Goal: Task Accomplishment & Management: Use online tool/utility

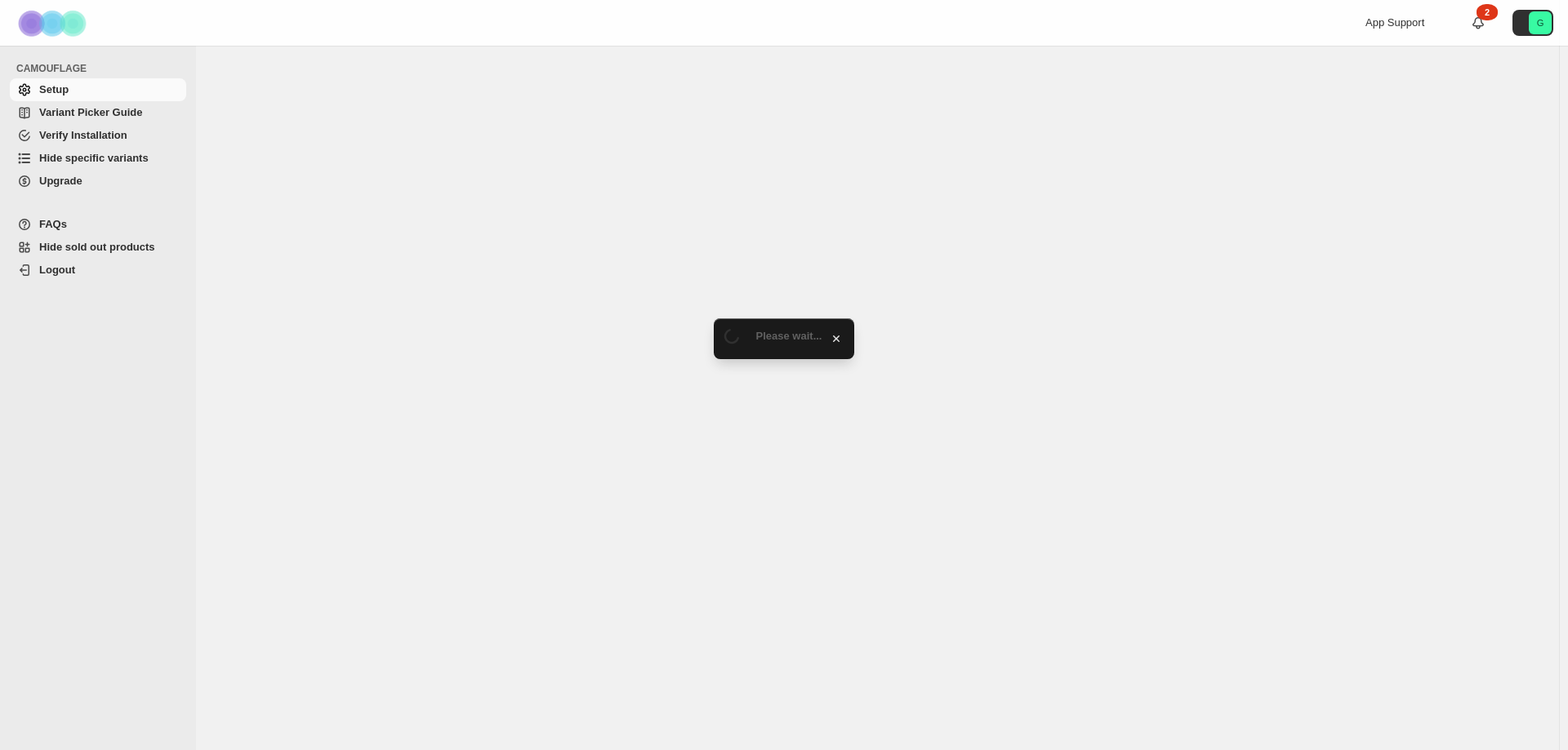
click at [97, 159] on span "Hide specific variants" at bounding box center [94, 157] width 109 height 12
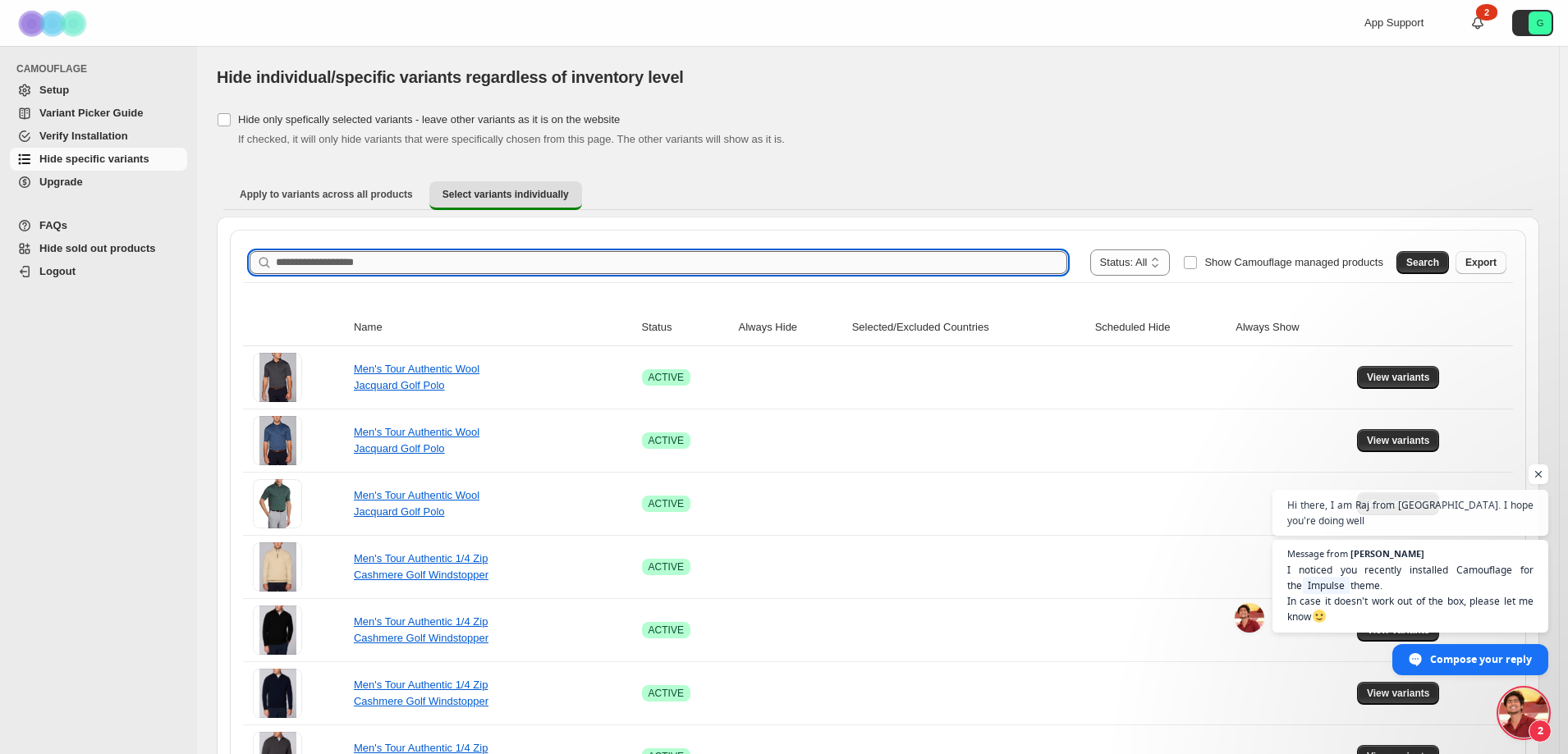
click at [303, 266] on input "Search product name" at bounding box center [671, 262] width 791 height 23
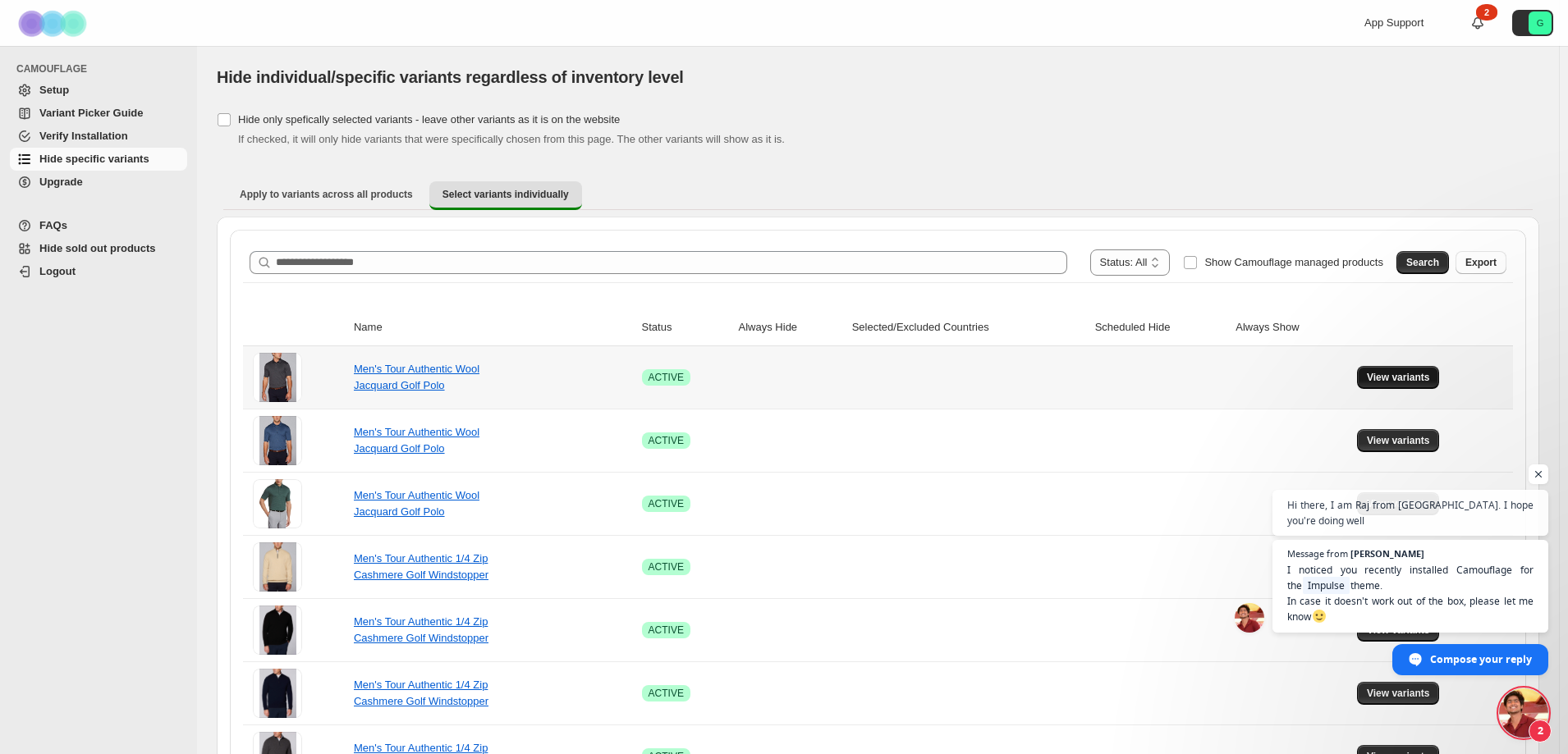
click at [1413, 377] on span "View variants" at bounding box center [1398, 377] width 63 height 13
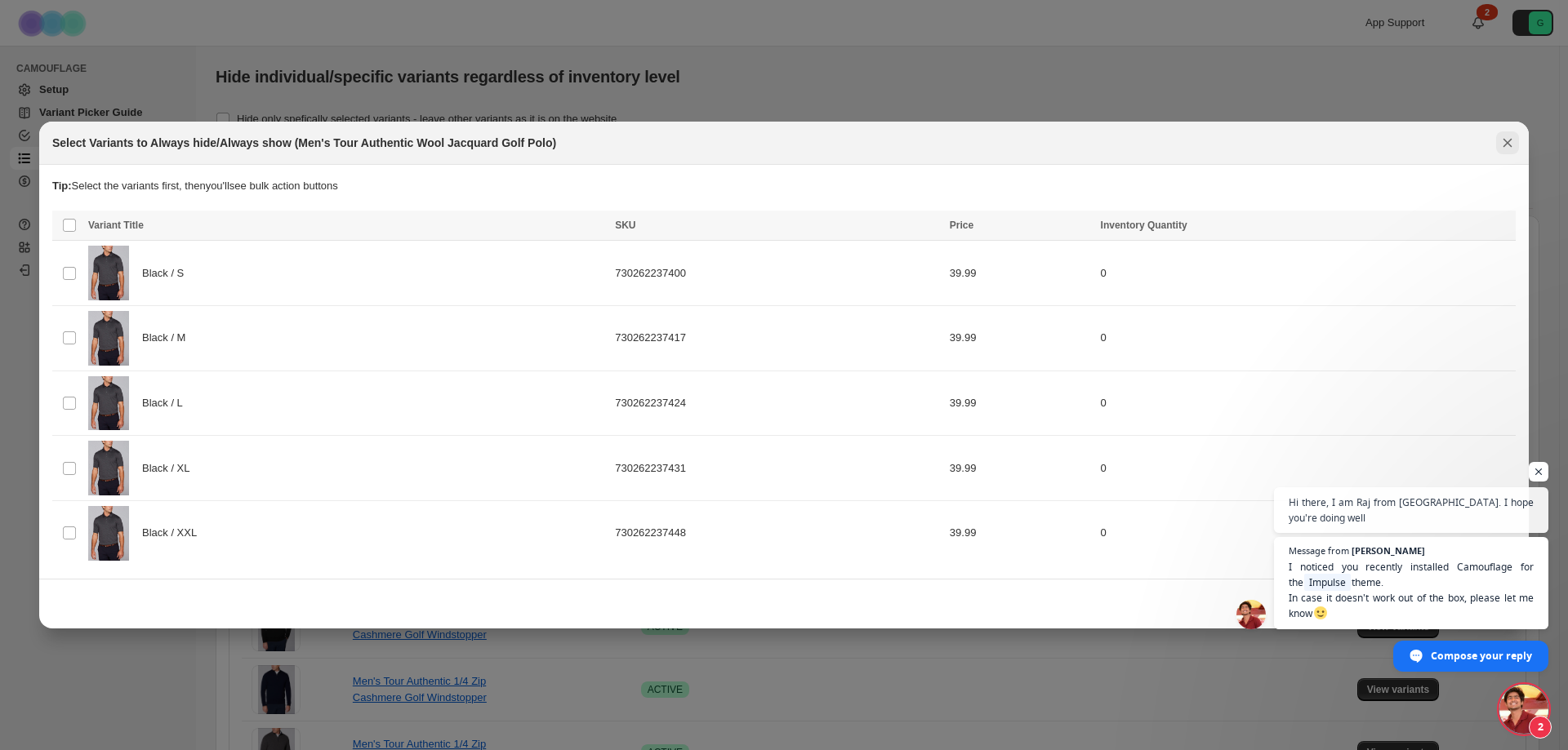
click at [1515, 138] on button "Close" at bounding box center [1507, 142] width 23 height 23
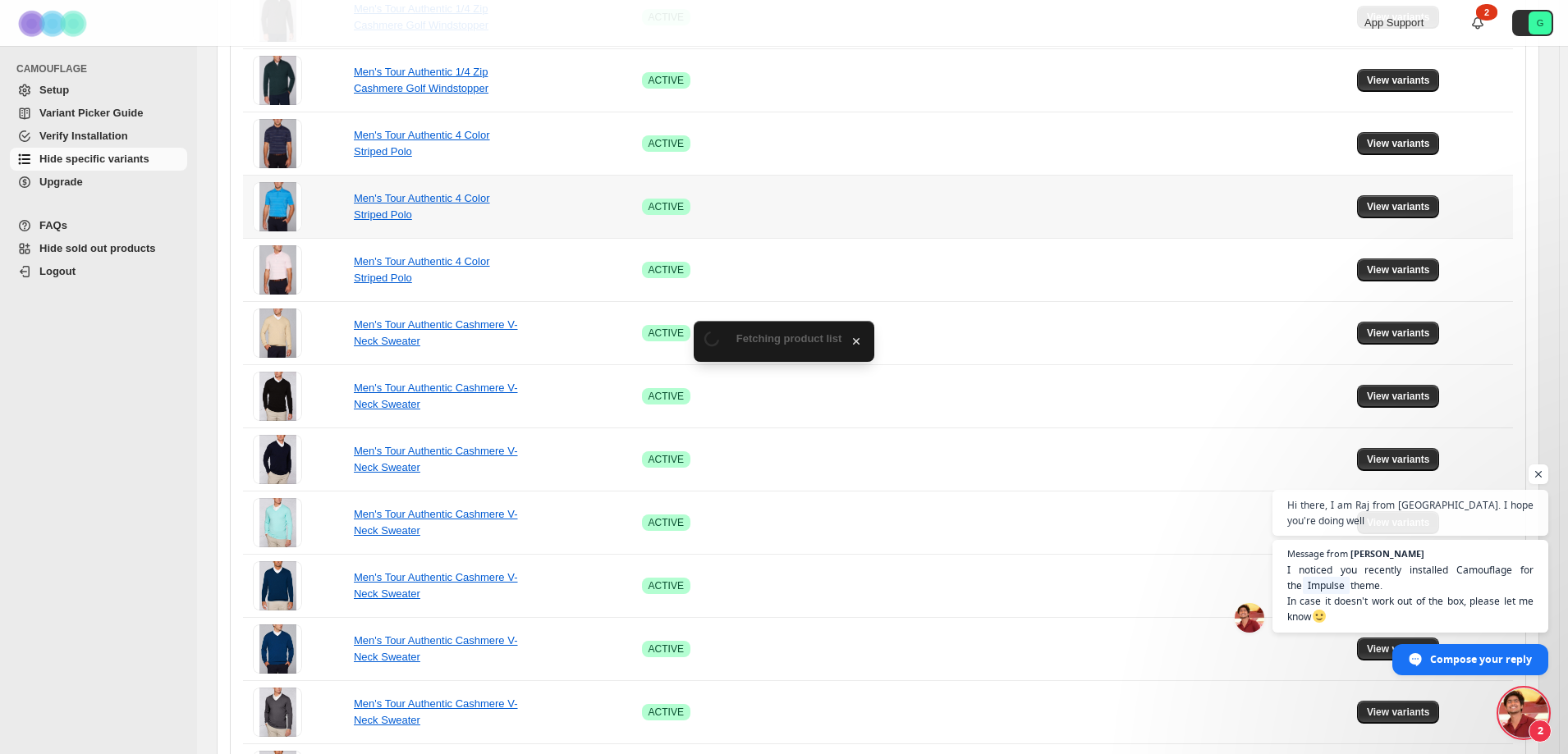
scroll to position [931, 0]
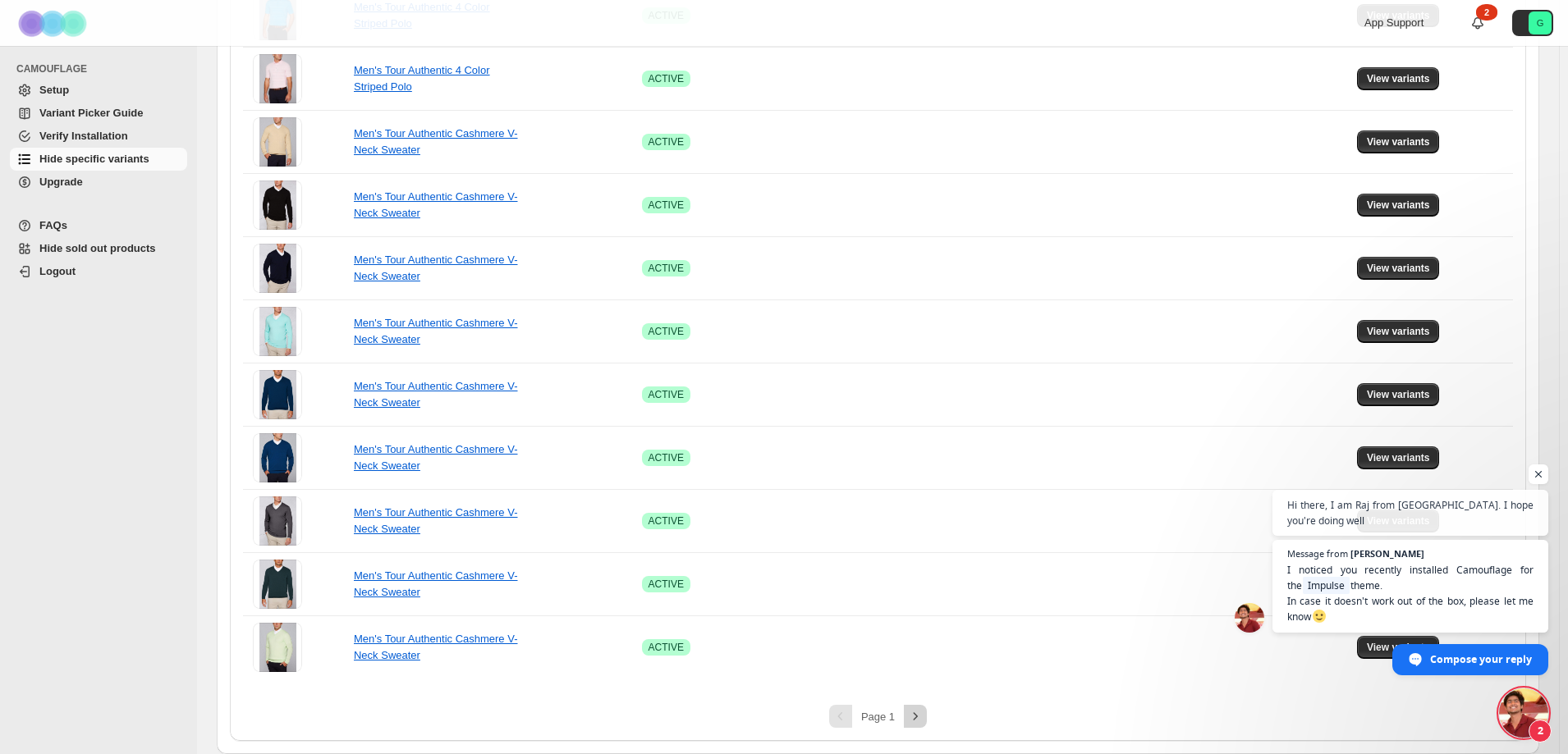
click at [924, 722] on icon "Next" at bounding box center [915, 716] width 16 height 16
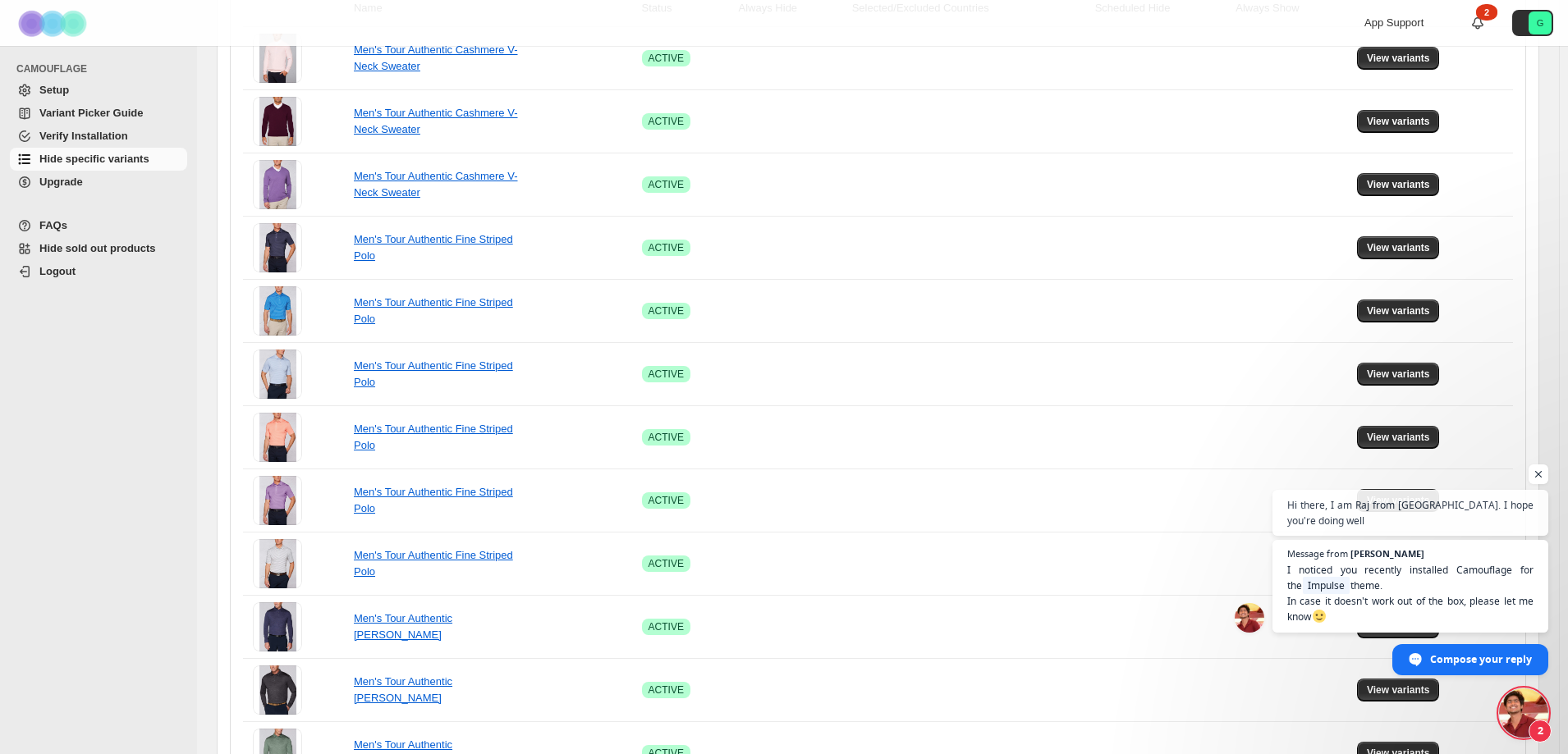
scroll to position [0, 0]
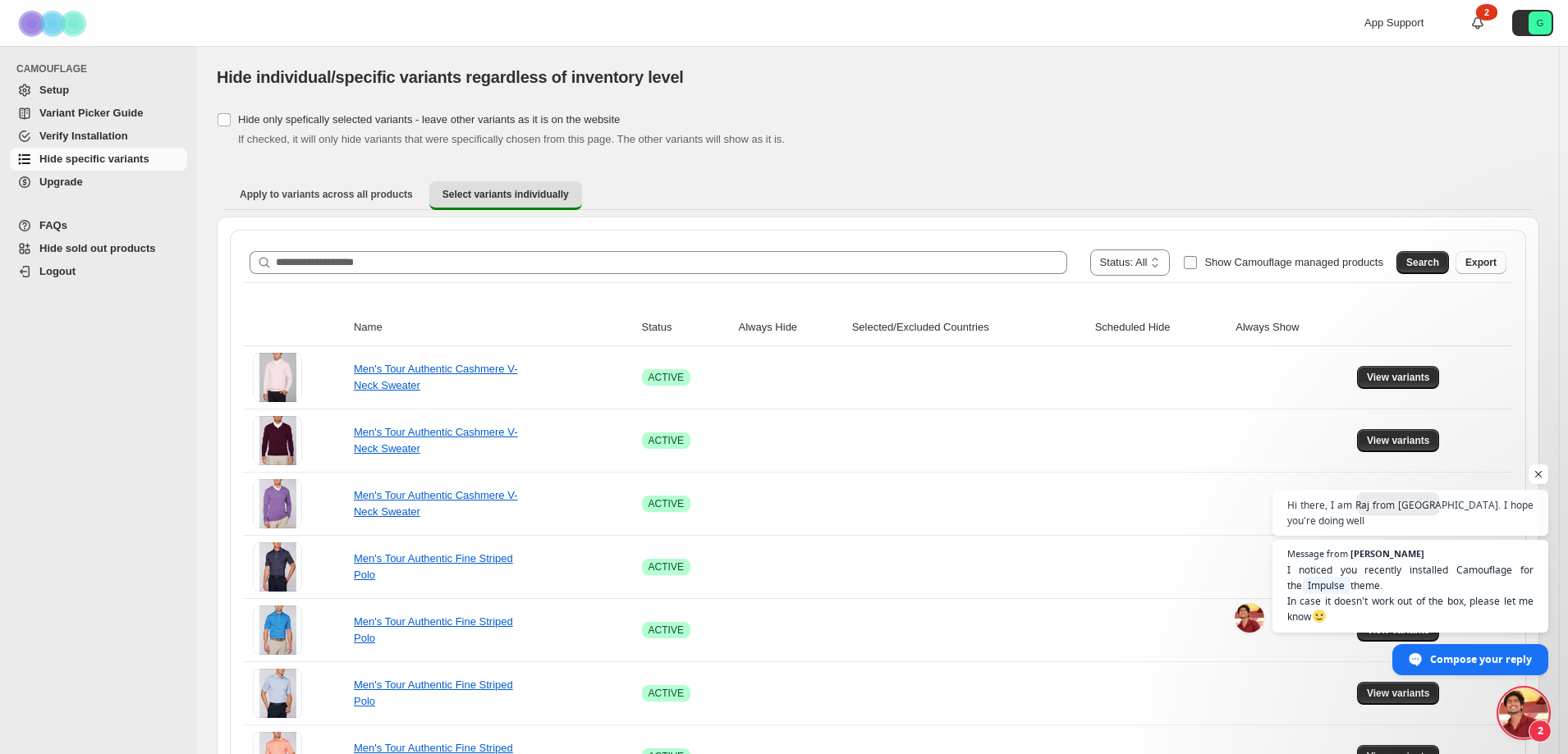
click at [1197, 255] on span at bounding box center [1190, 263] width 15 height 15
click at [333, 192] on span "Apply to variants across all products" at bounding box center [326, 194] width 173 height 13
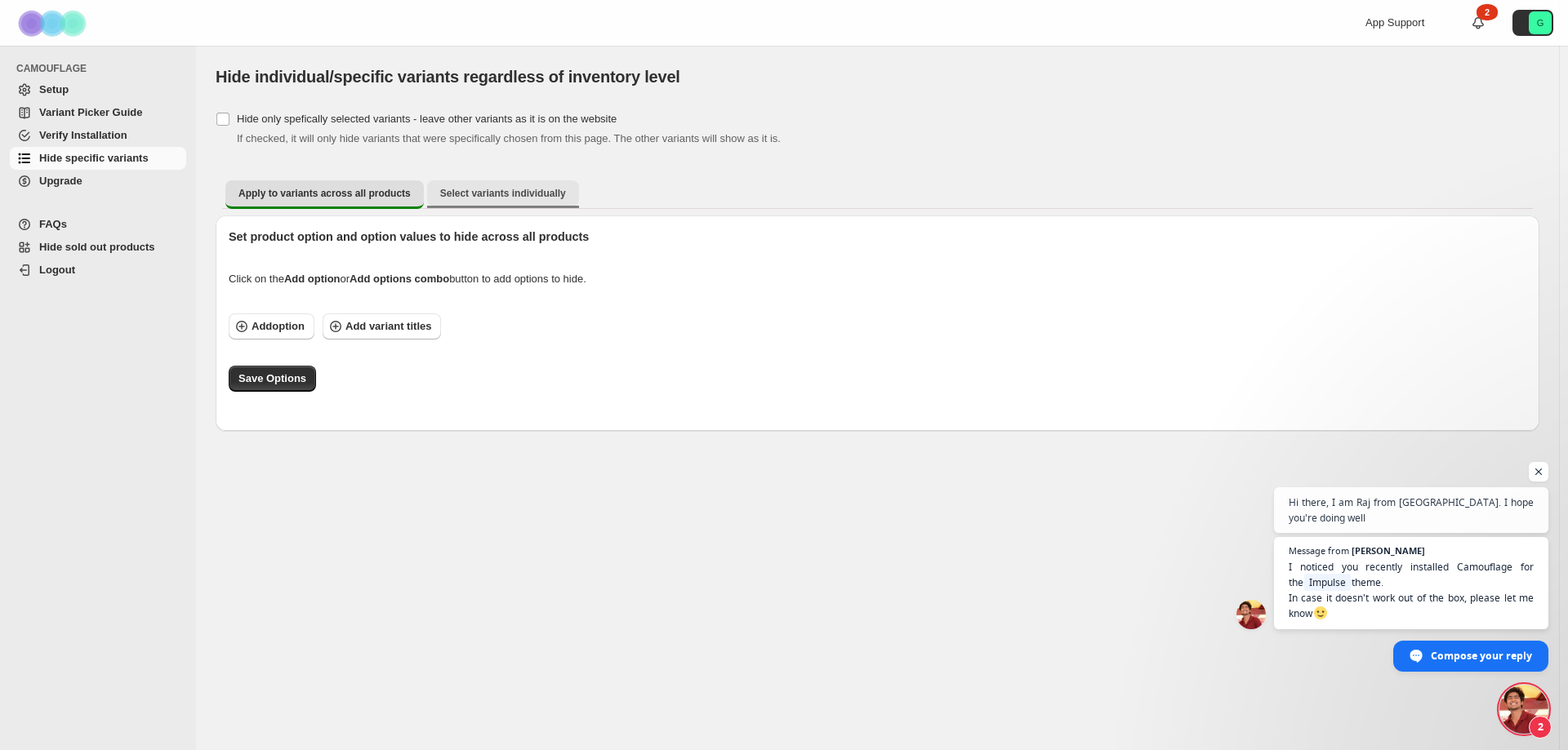
click at [474, 200] on button "Select variants individually" at bounding box center [503, 193] width 152 height 26
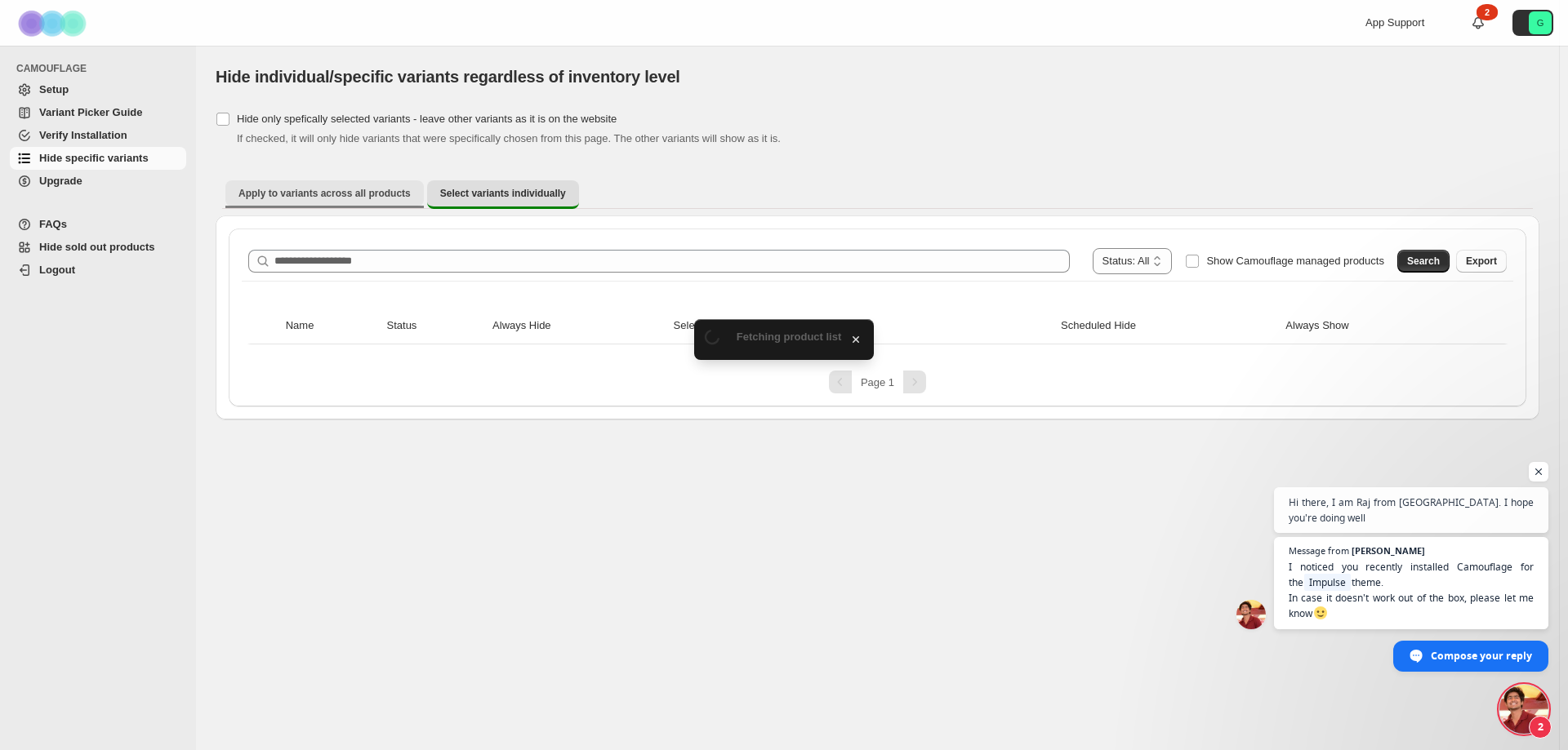
click at [368, 186] on button "Apply to variants across all products" at bounding box center [324, 193] width 199 height 26
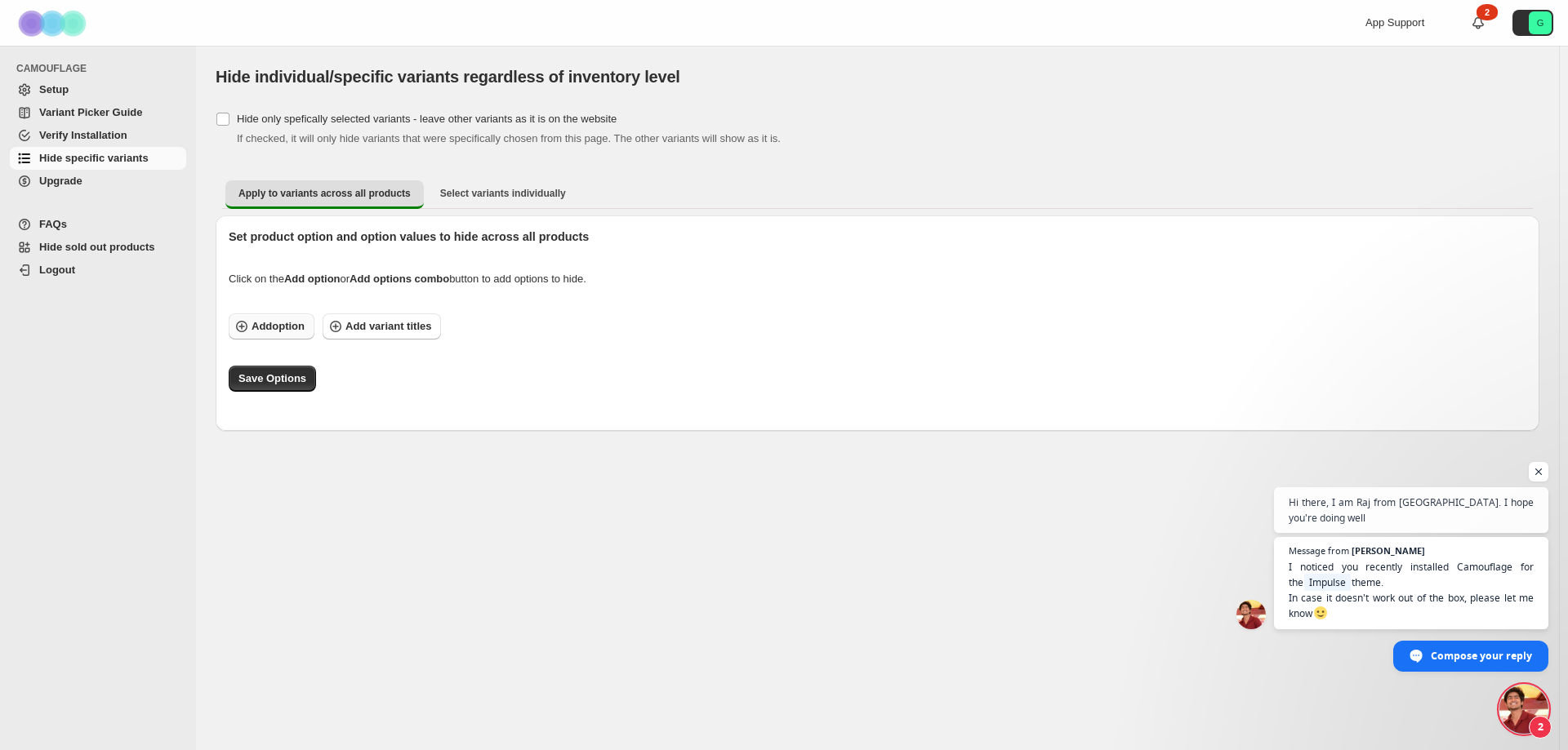
click at [290, 335] on button "Add option" at bounding box center [271, 326] width 86 height 26
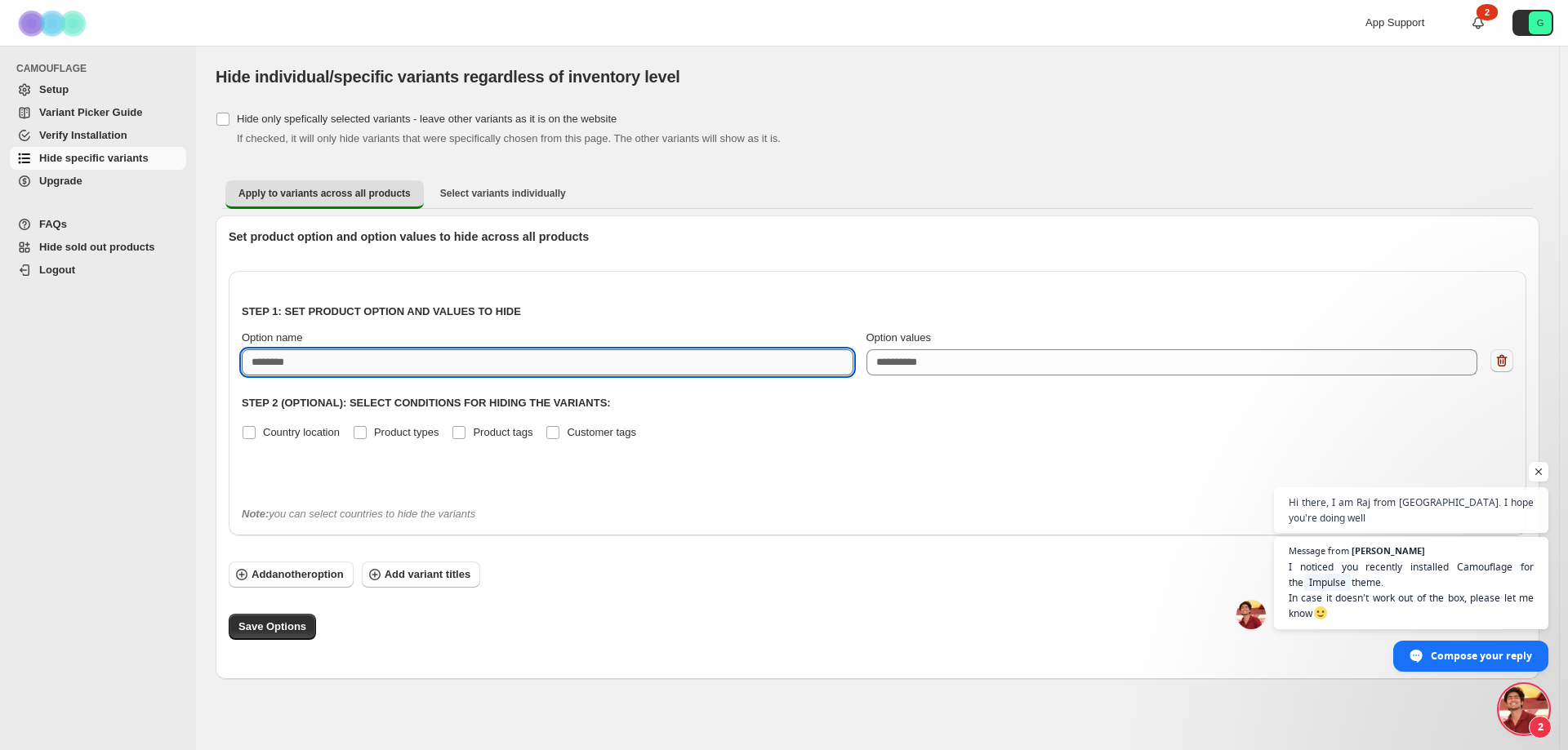
click at [454, 362] on input "Option name" at bounding box center [547, 362] width 612 height 26
click at [453, 194] on span "Select variants individually" at bounding box center [503, 193] width 126 height 13
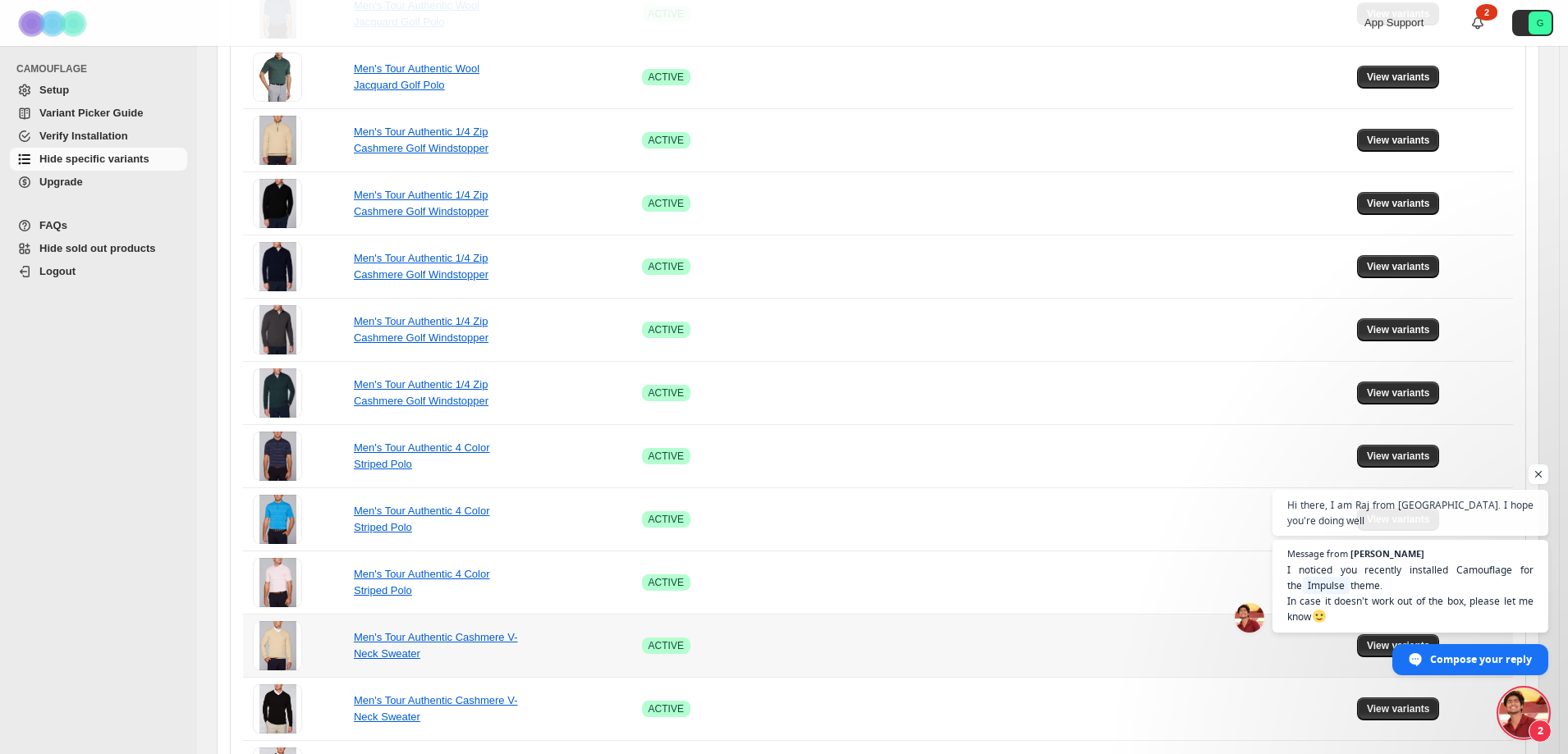
scroll to position [931, 0]
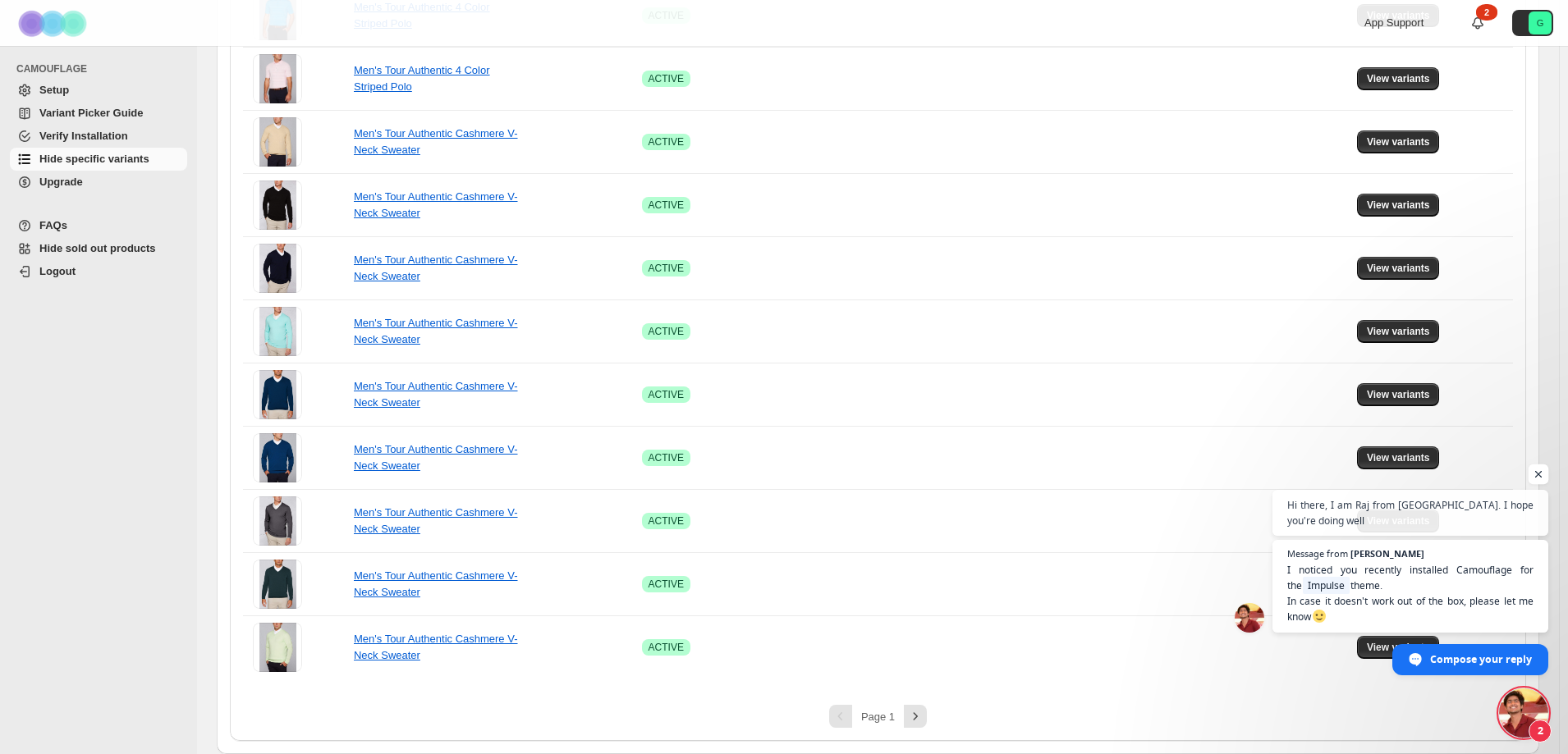
click at [1533, 470] on span "Open chat" at bounding box center [1539, 475] width 20 height 20
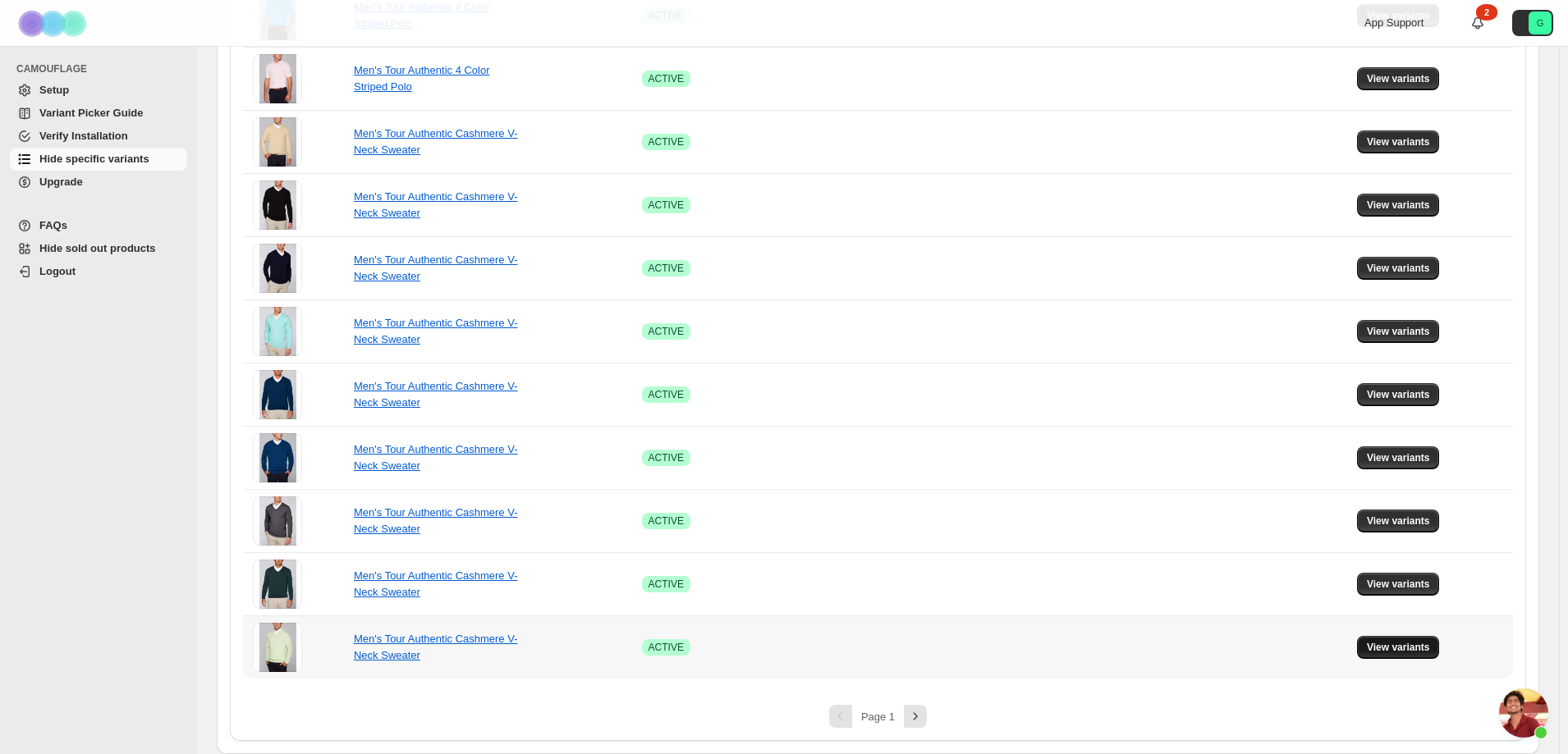
click at [1424, 650] on span "View variants" at bounding box center [1398, 647] width 63 height 13
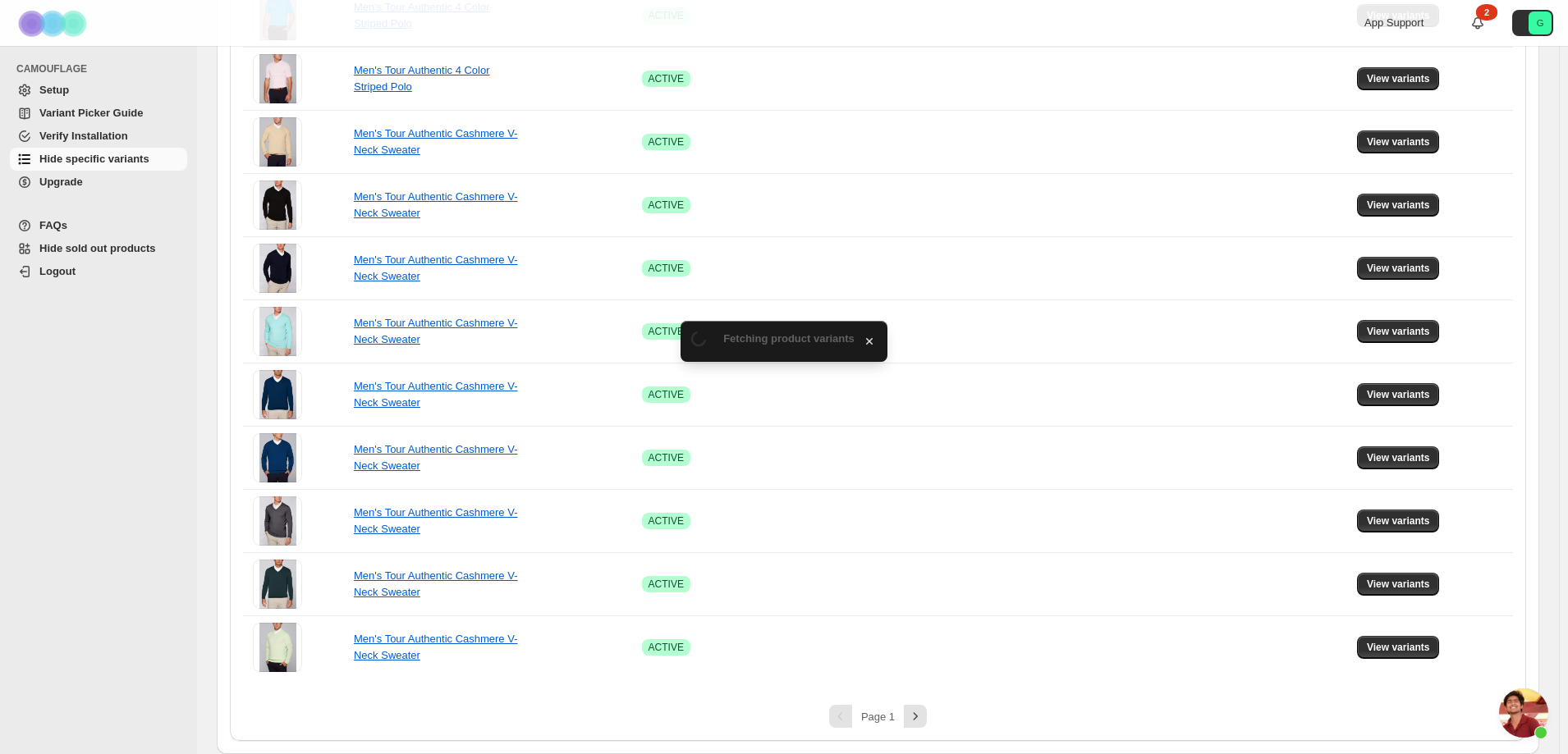
click at [1533, 707] on span "Open chat" at bounding box center [1523, 713] width 49 height 49
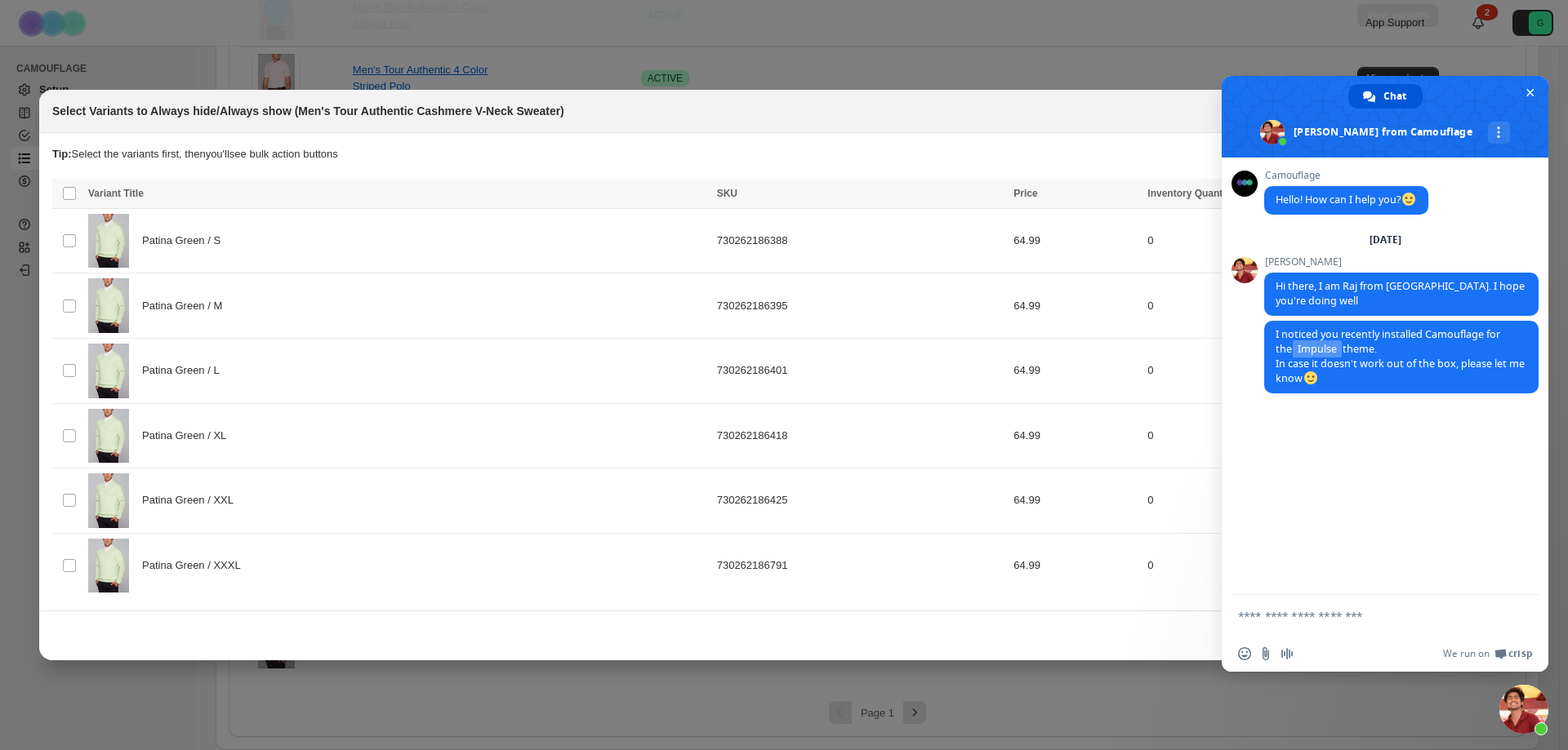
click at [1530, 715] on span "Close chat" at bounding box center [1523, 709] width 49 height 49
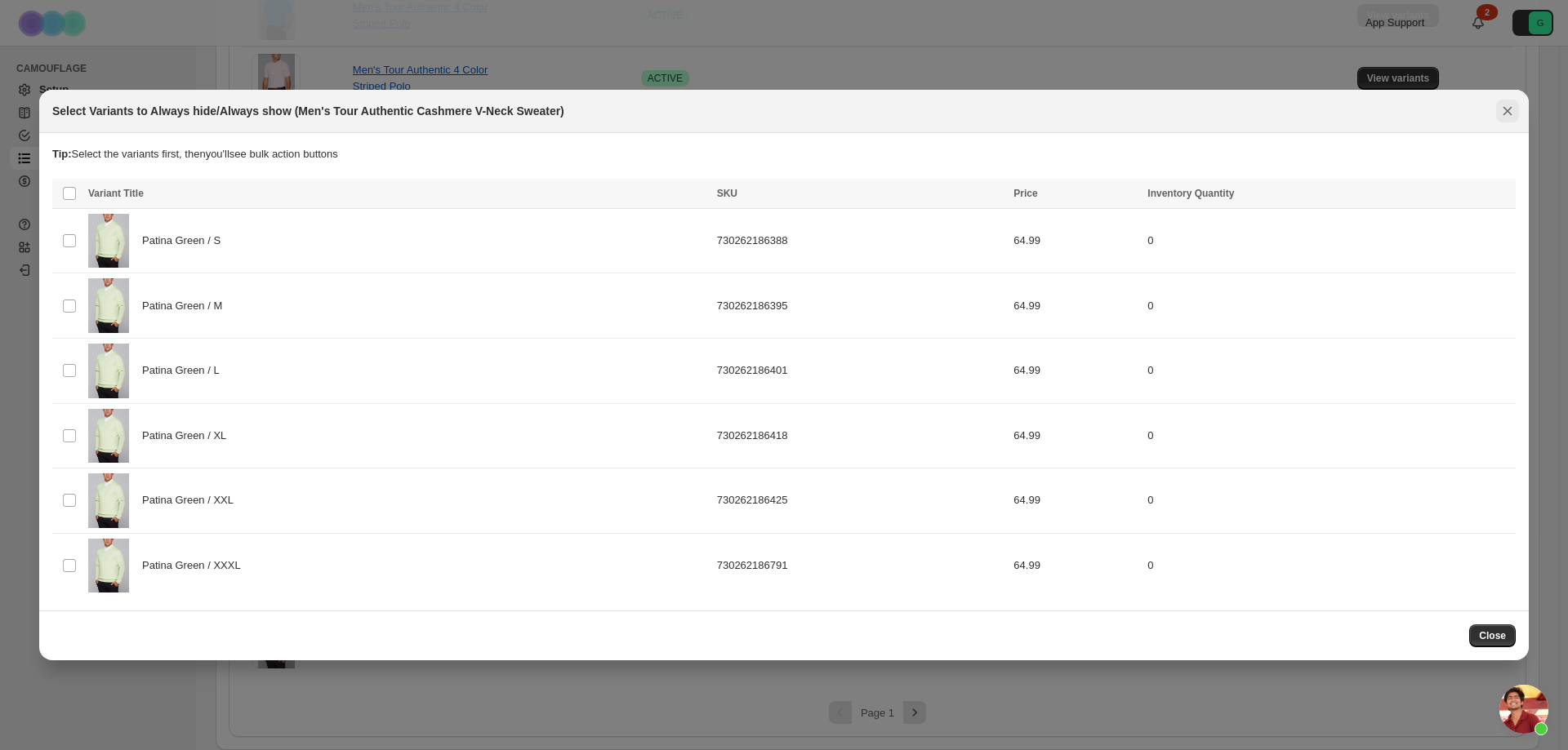
click at [1507, 109] on icon "Close" at bounding box center [1507, 111] width 16 height 16
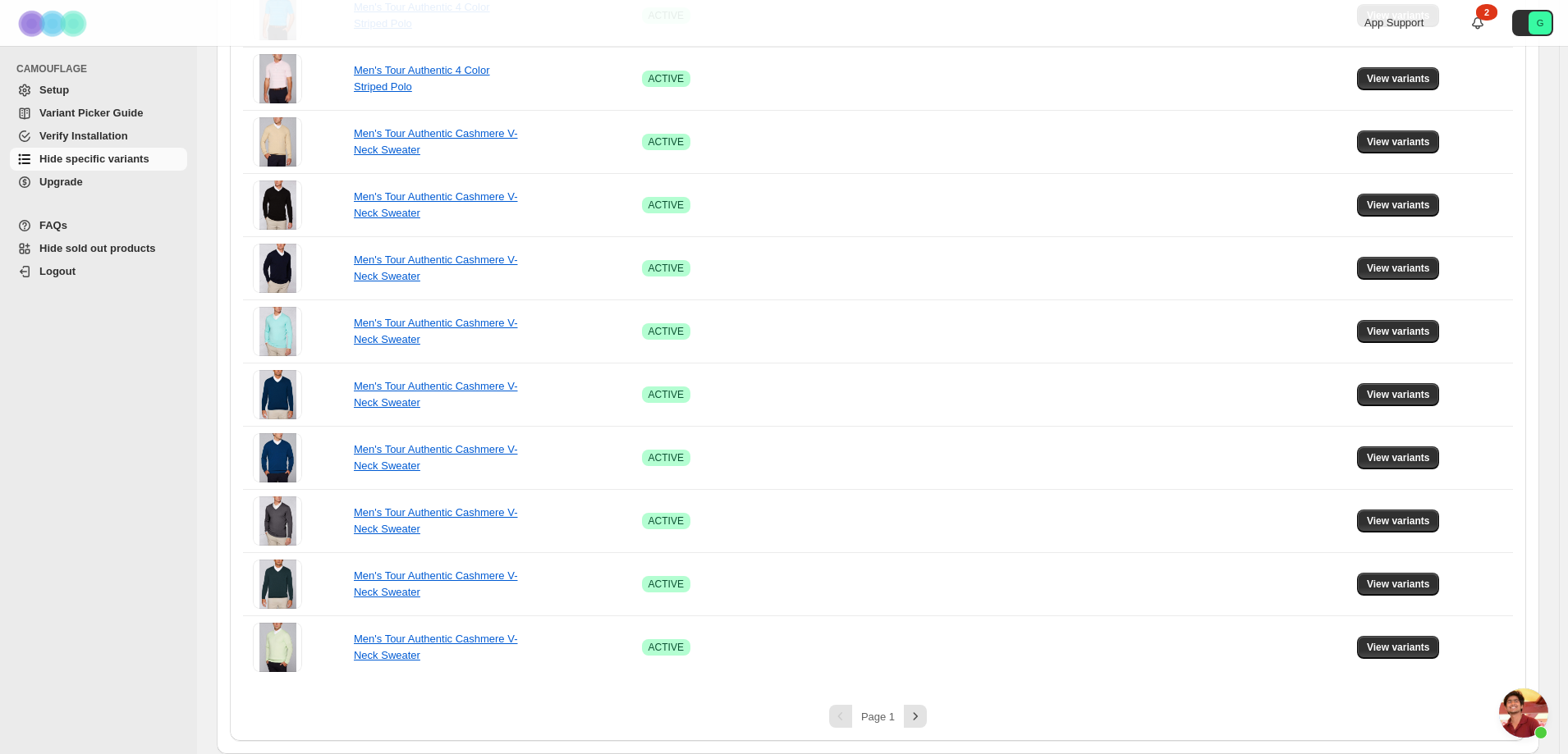
click at [73, 179] on span "Upgrade" at bounding box center [61, 181] width 44 height 12
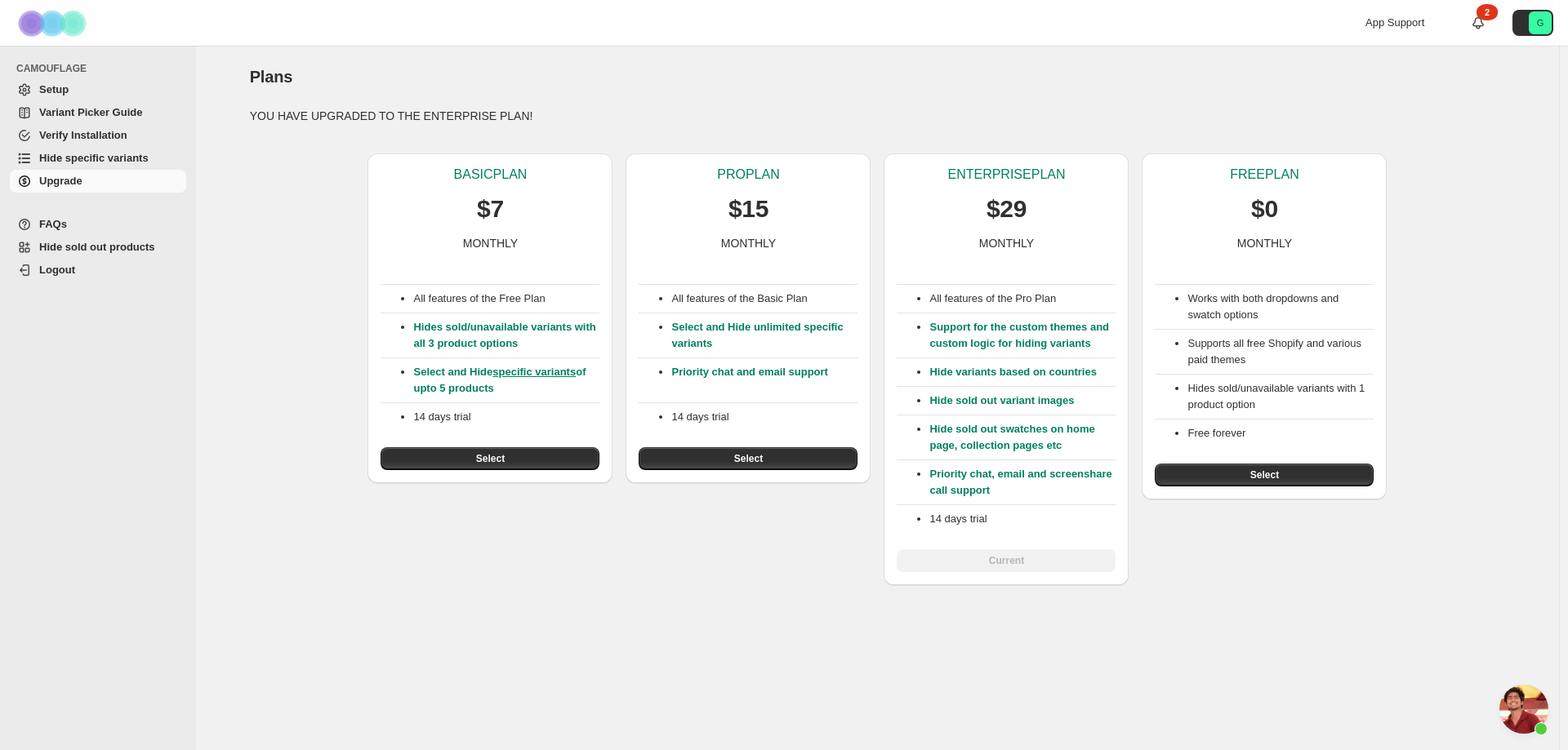
click at [80, 241] on span "Hide sold out products" at bounding box center [97, 247] width 116 height 12
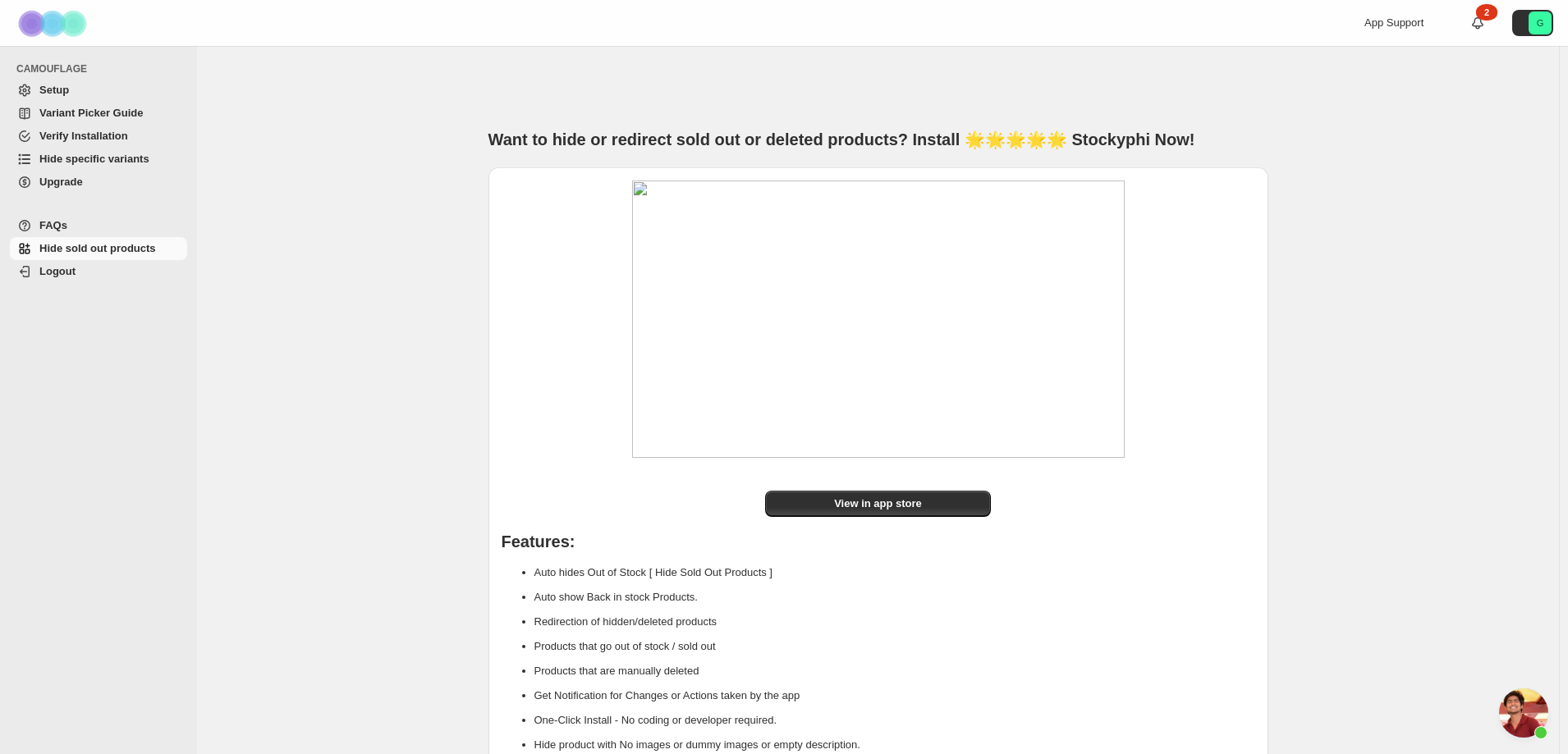
scroll to position [62, 0]
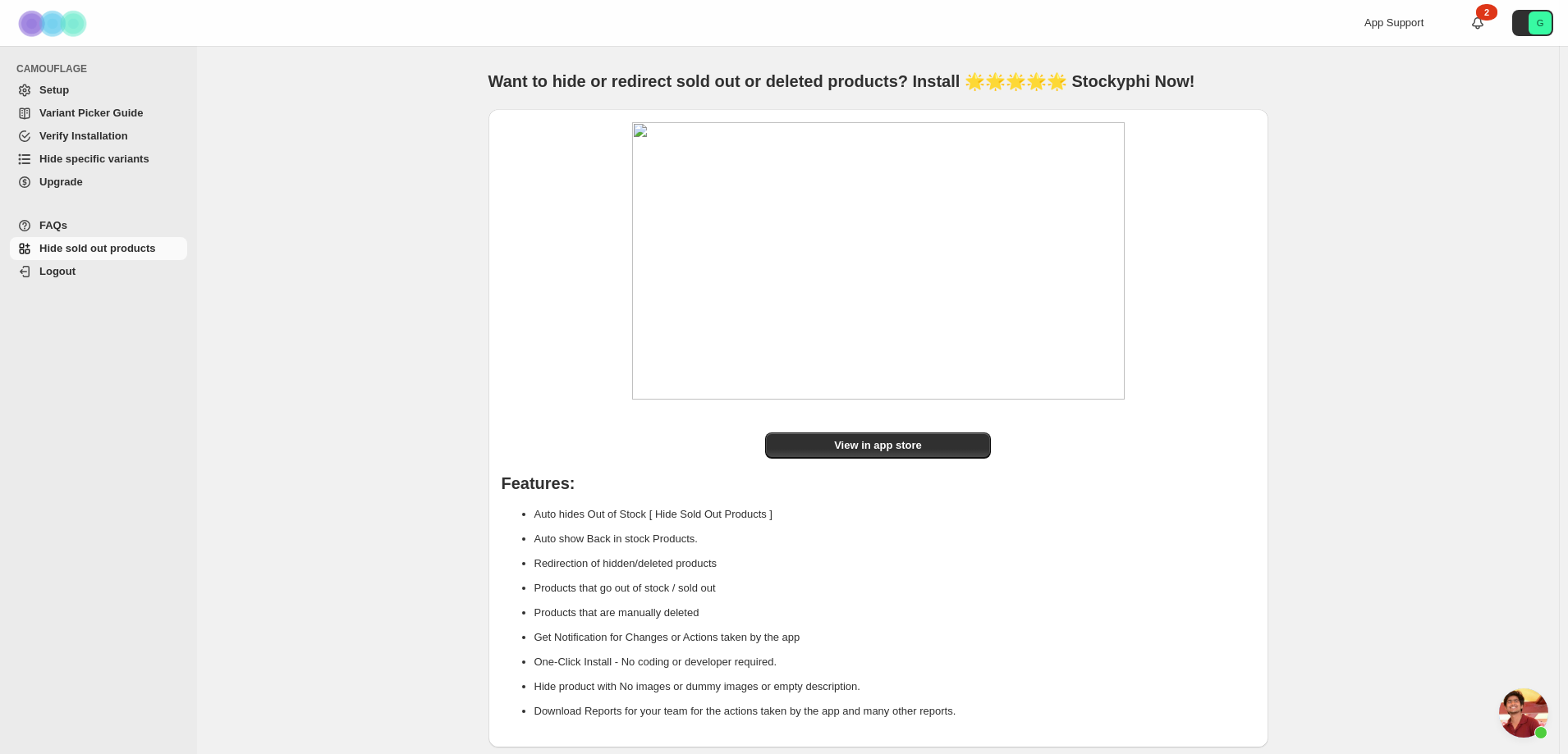
click at [60, 145] on link "Verify Installation" at bounding box center [99, 135] width 178 height 23
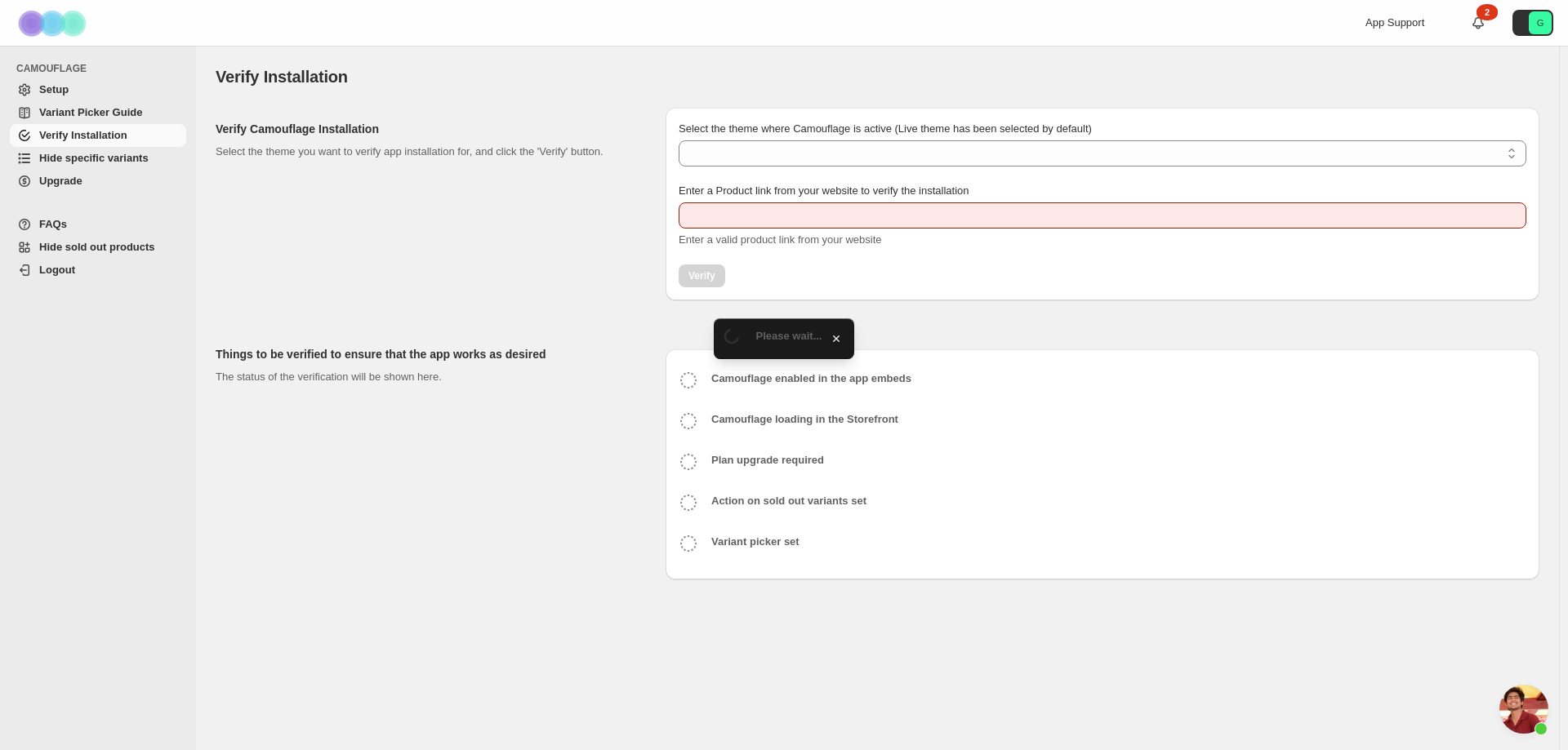
click at [54, 160] on span "Hide specific variants" at bounding box center [94, 157] width 109 height 12
type input "**********"
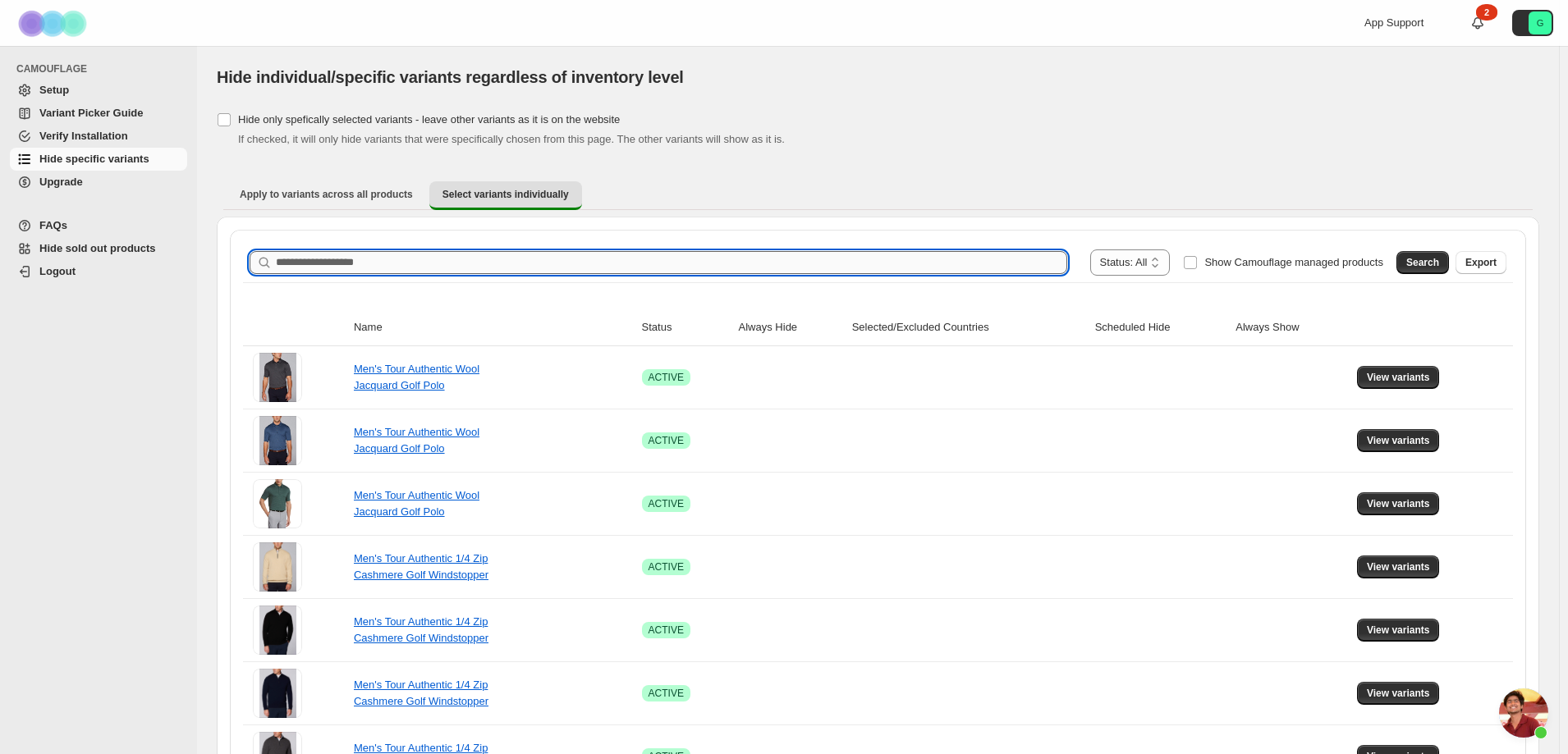
click at [377, 262] on input "Search product name" at bounding box center [671, 262] width 791 height 23
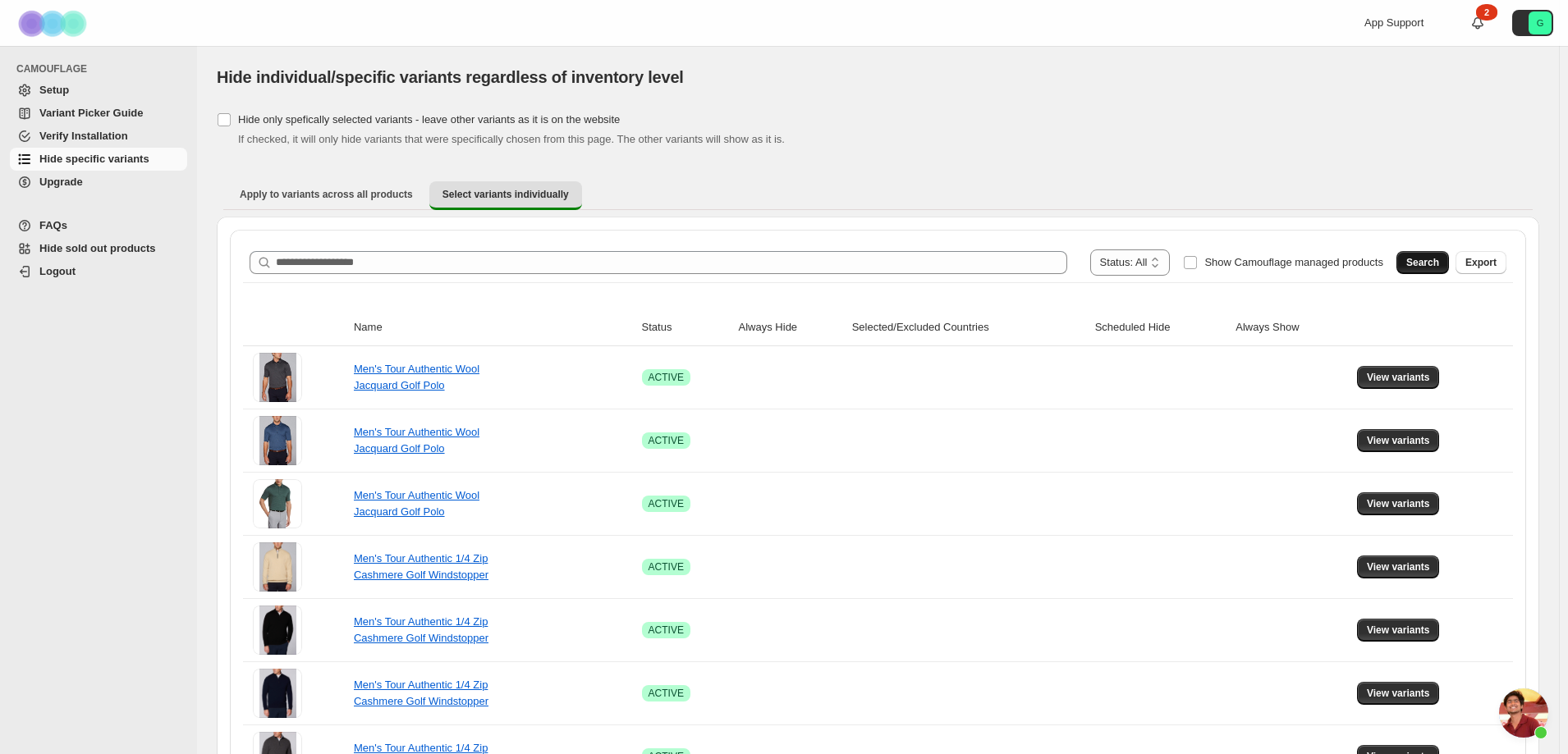
click at [1439, 266] on span "Search" at bounding box center [1422, 263] width 33 height 13
click at [1476, 262] on span "Export" at bounding box center [1481, 263] width 31 height 13
click at [61, 116] on span "Variant Picker Guide" at bounding box center [91, 113] width 103 height 12
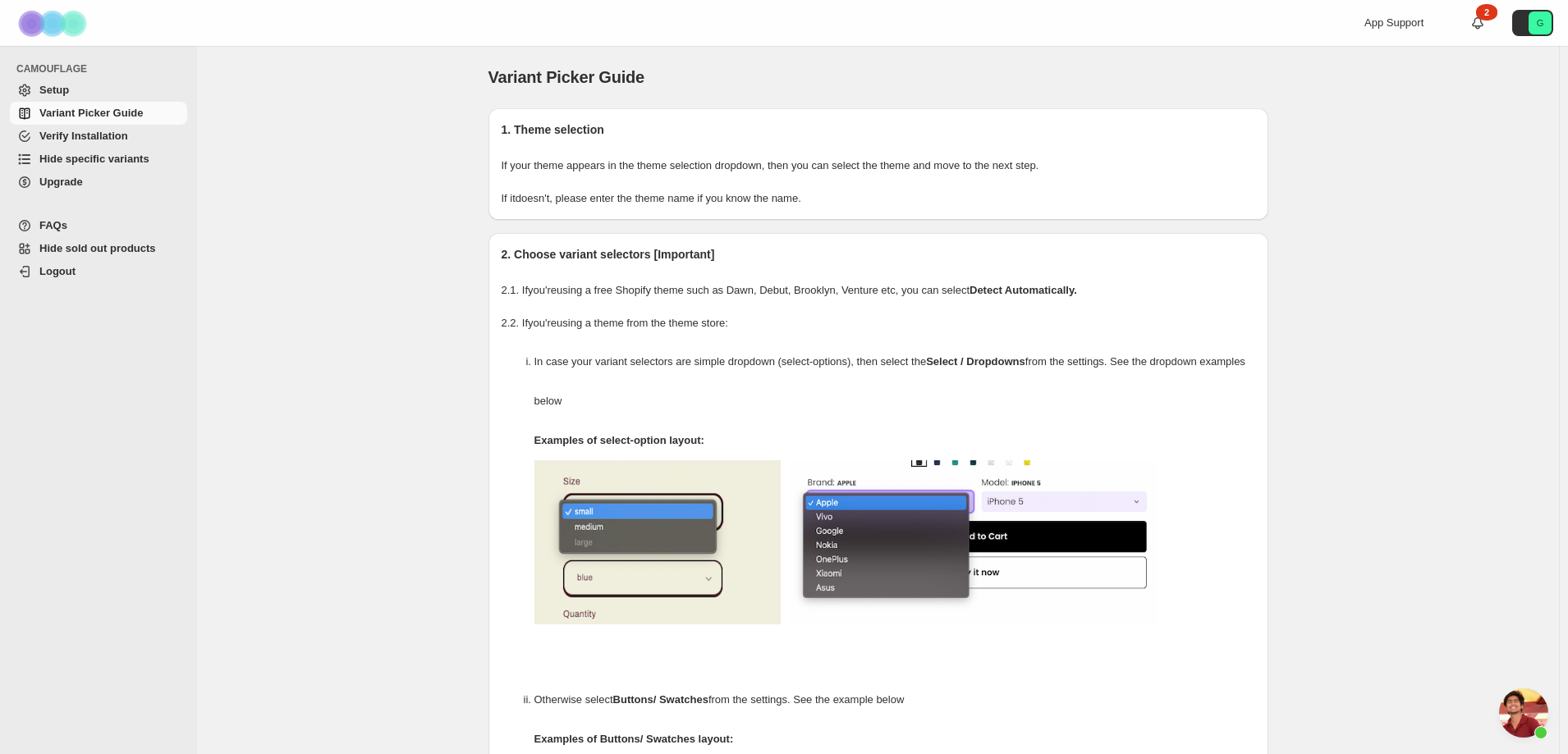
click at [111, 162] on span "Hide specific variants" at bounding box center [94, 158] width 110 height 12
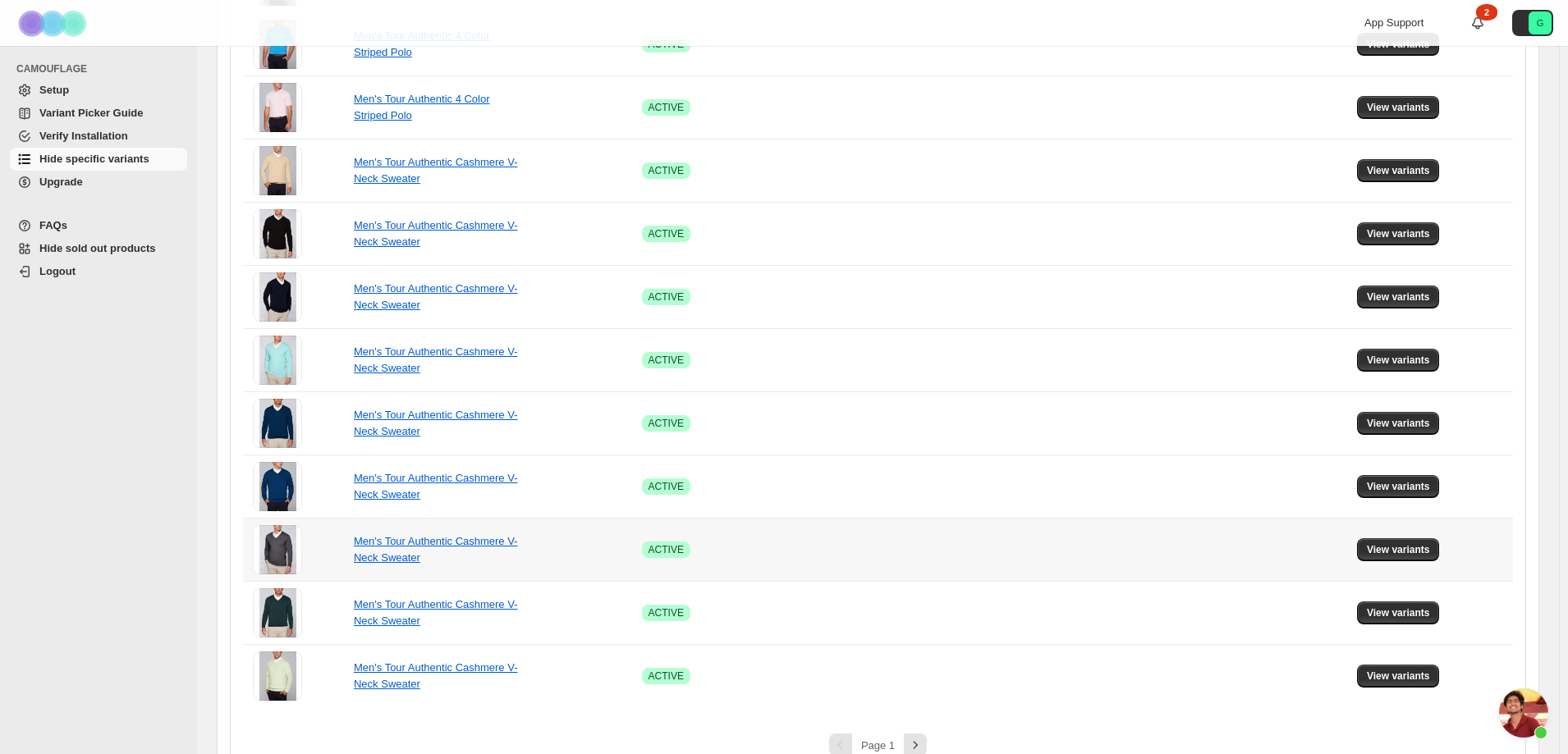
scroll to position [931, 0]
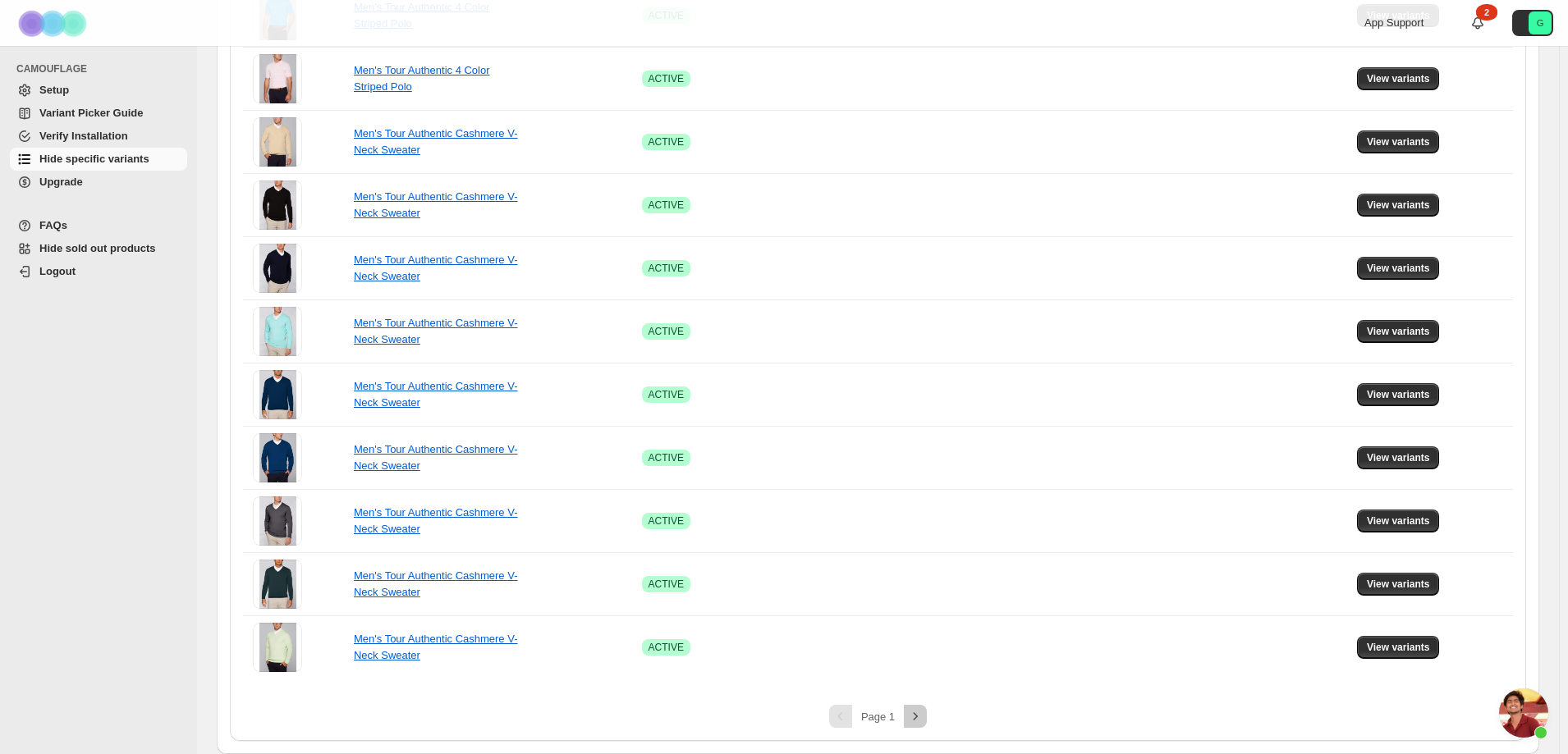
click at [918, 713] on icon "Next" at bounding box center [915, 716] width 16 height 16
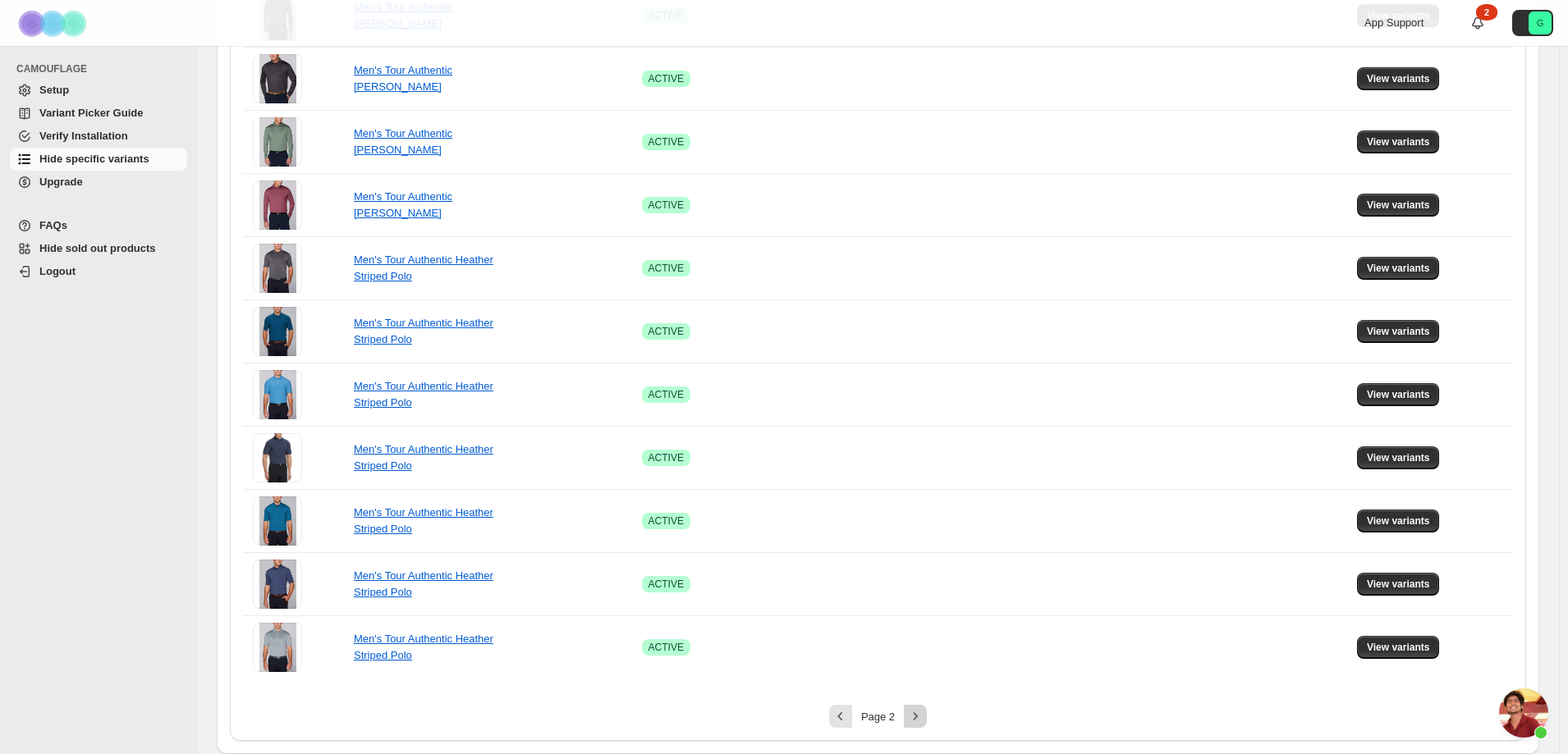
click at [918, 716] on icon "Next" at bounding box center [915, 716] width 4 height 7
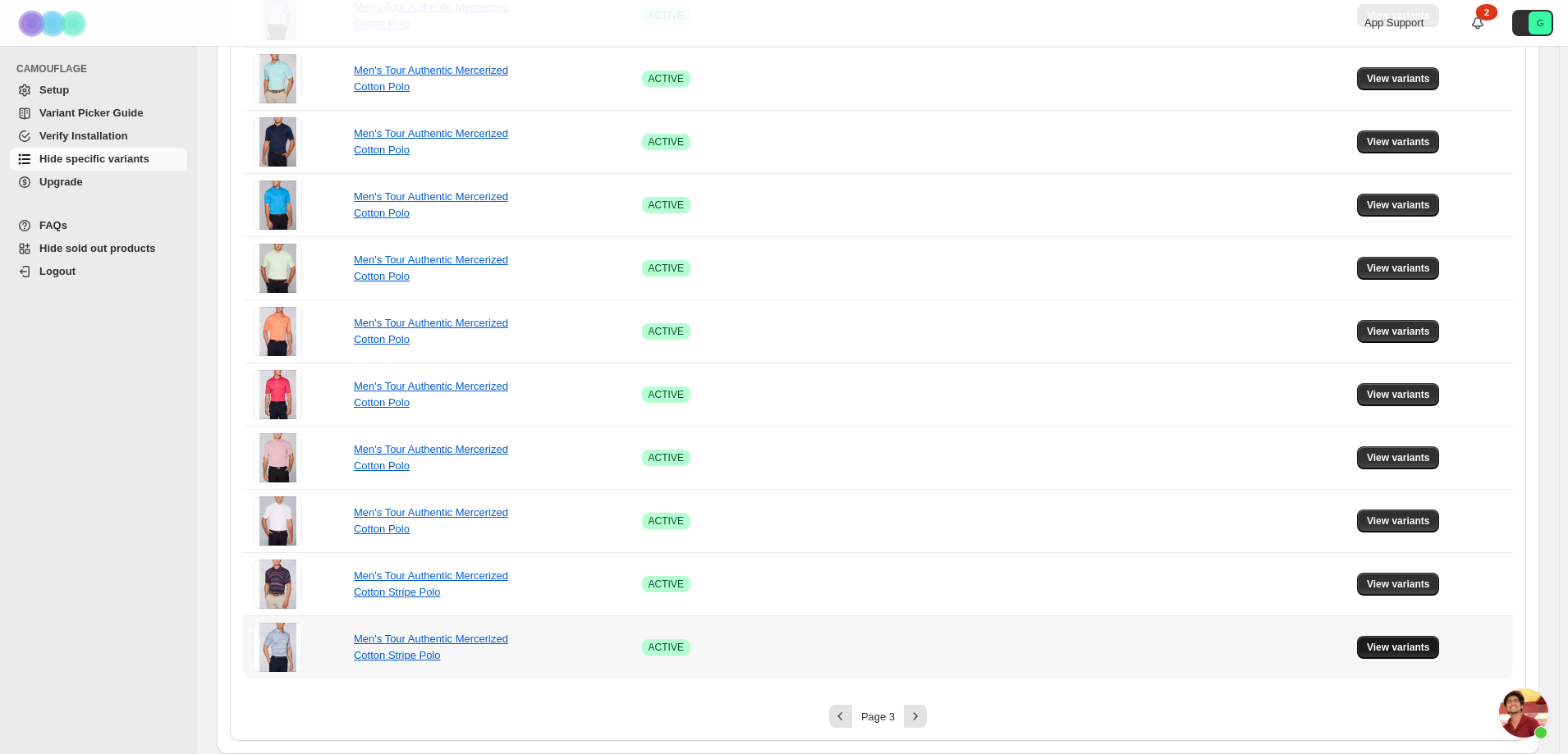
click at [1395, 652] on span "View variants" at bounding box center [1398, 647] width 63 height 13
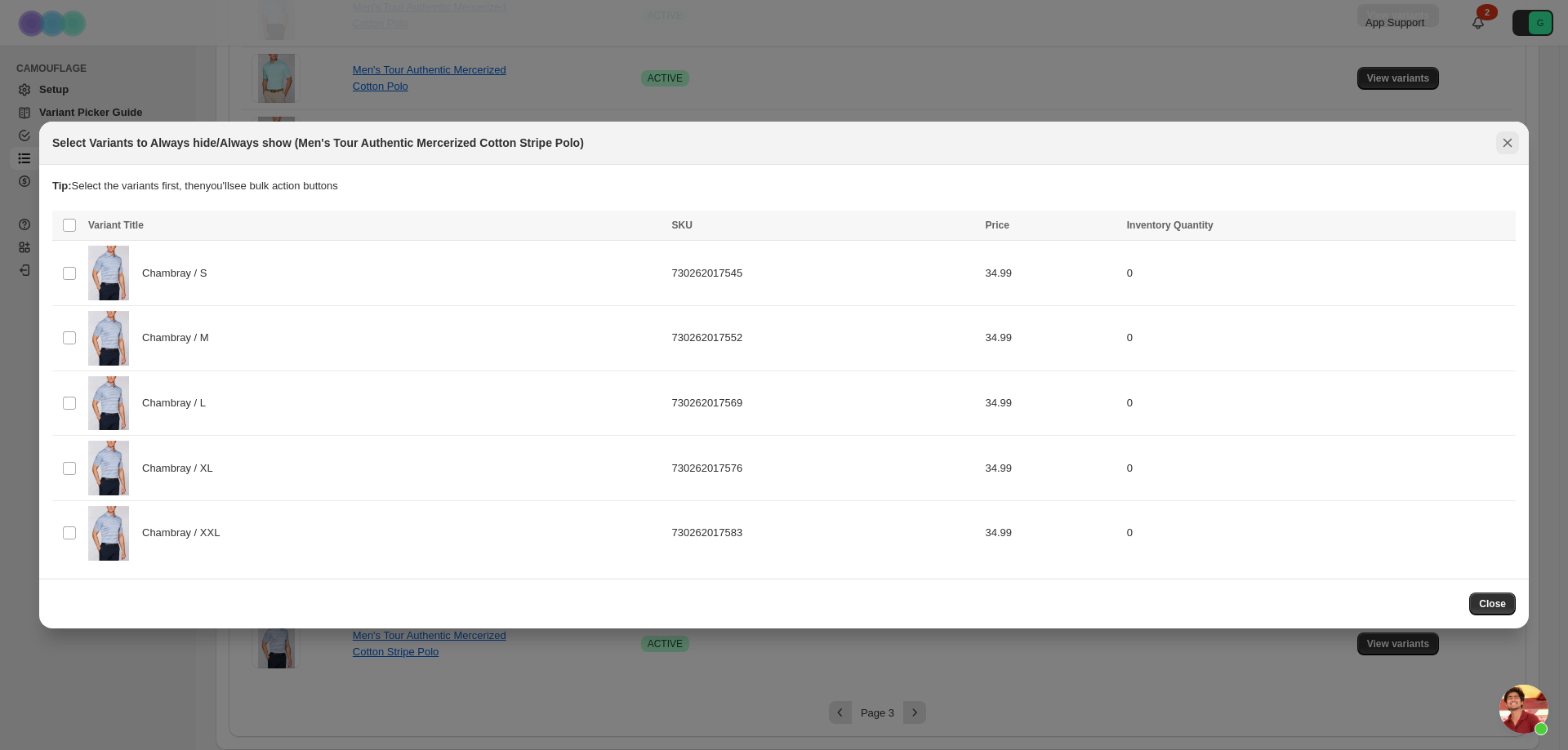
click at [1510, 146] on icon "Close" at bounding box center [1508, 143] width 9 height 9
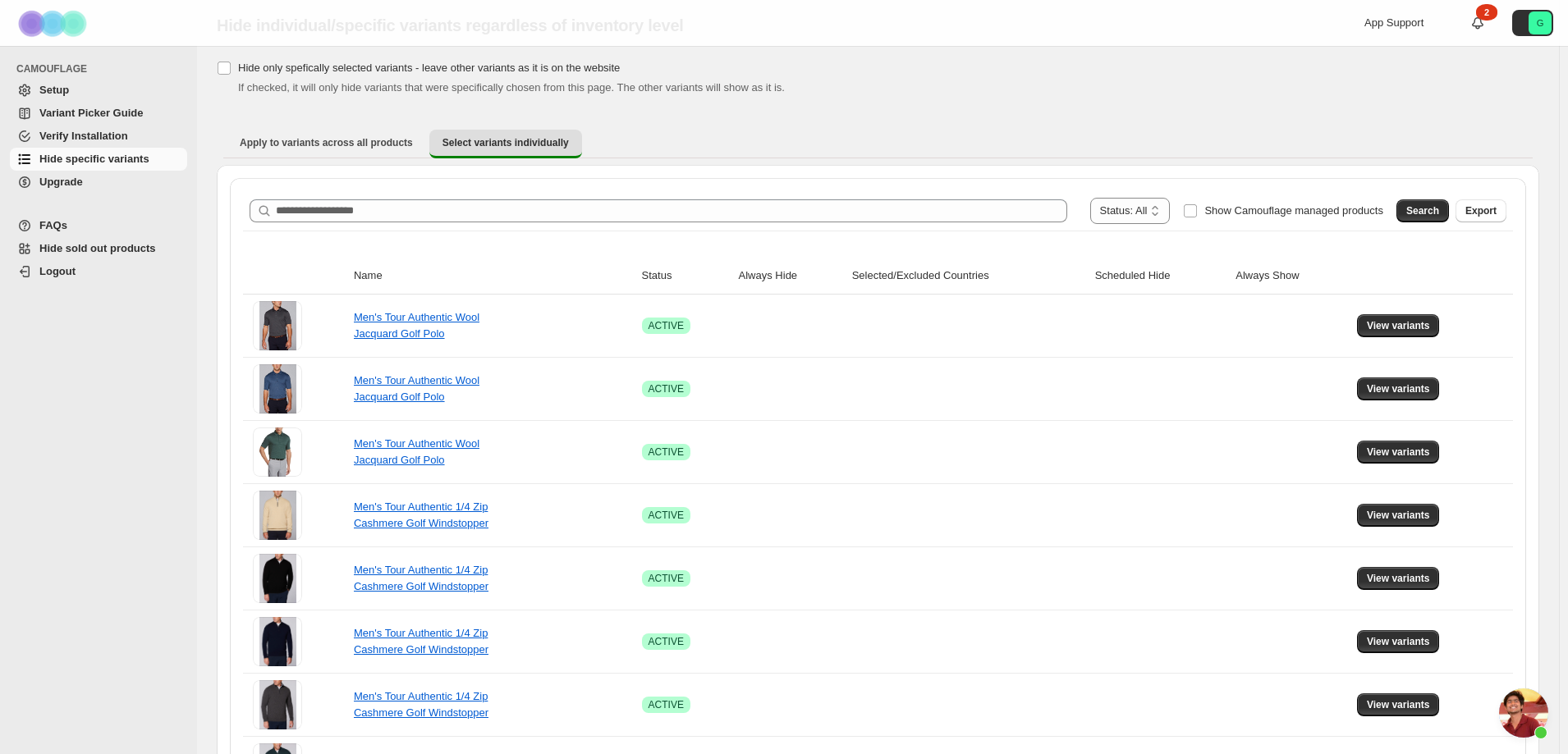
scroll to position [0, 0]
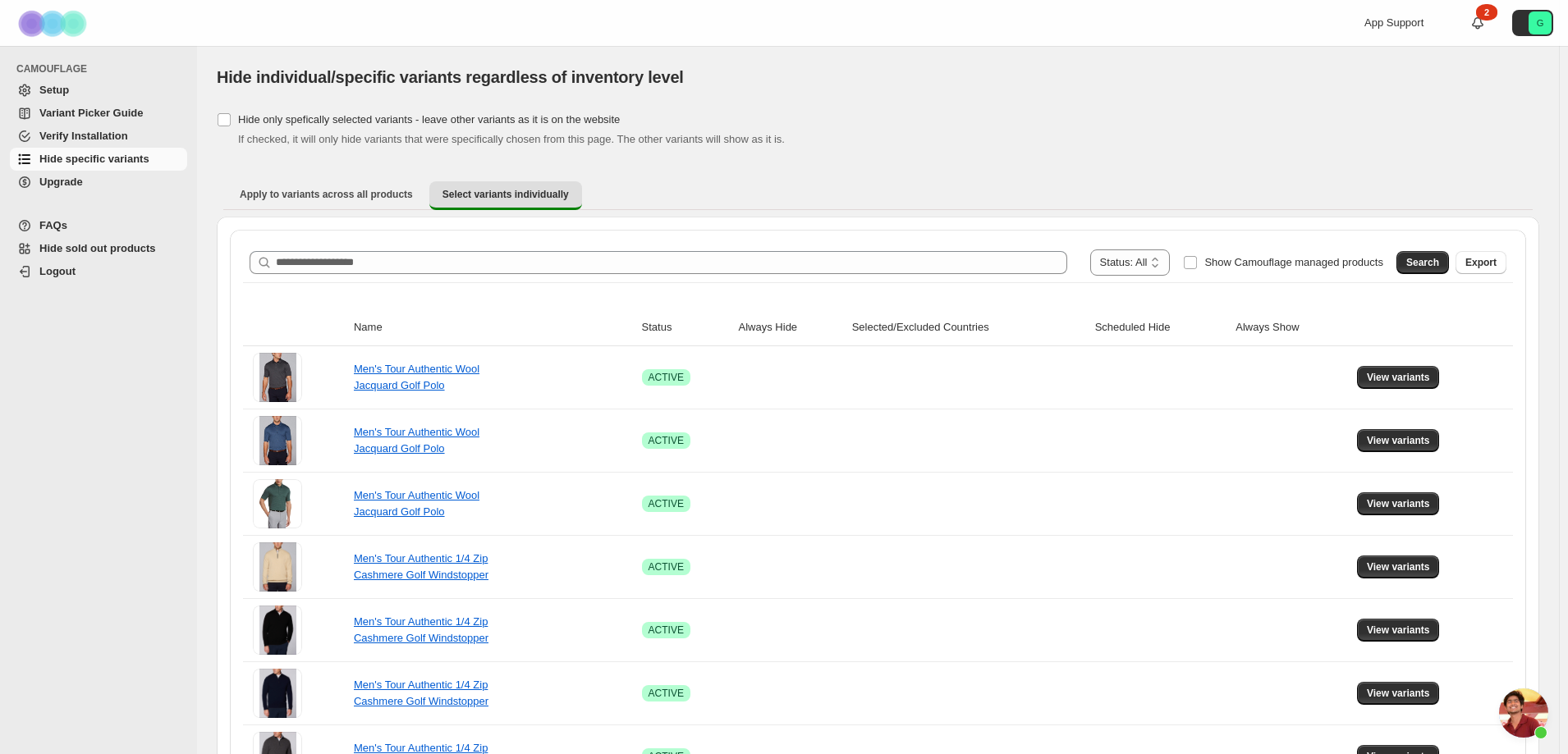
click at [114, 188] on span "Upgrade" at bounding box center [112, 182] width 145 height 16
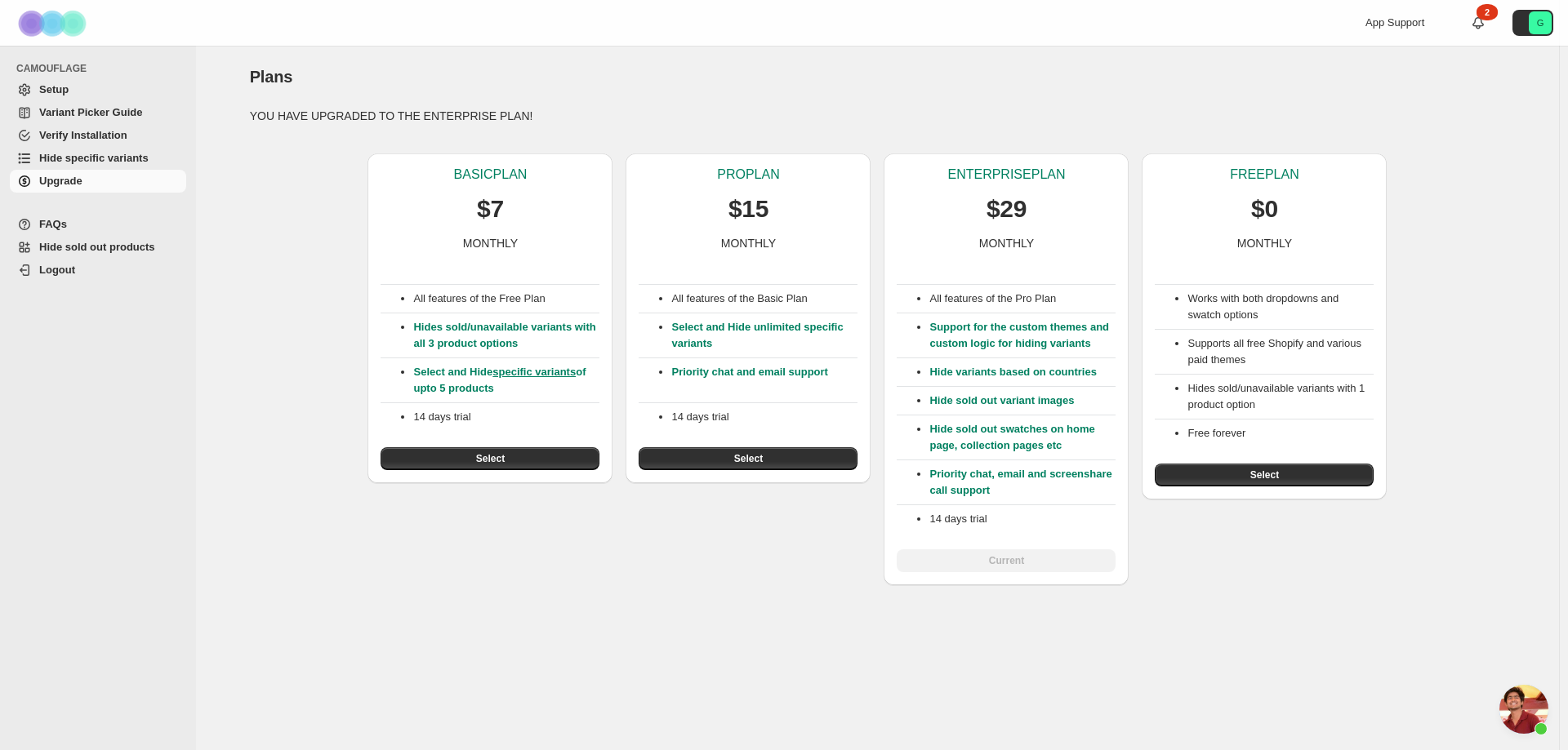
click at [53, 134] on span "Verify Installation" at bounding box center [83, 135] width 88 height 12
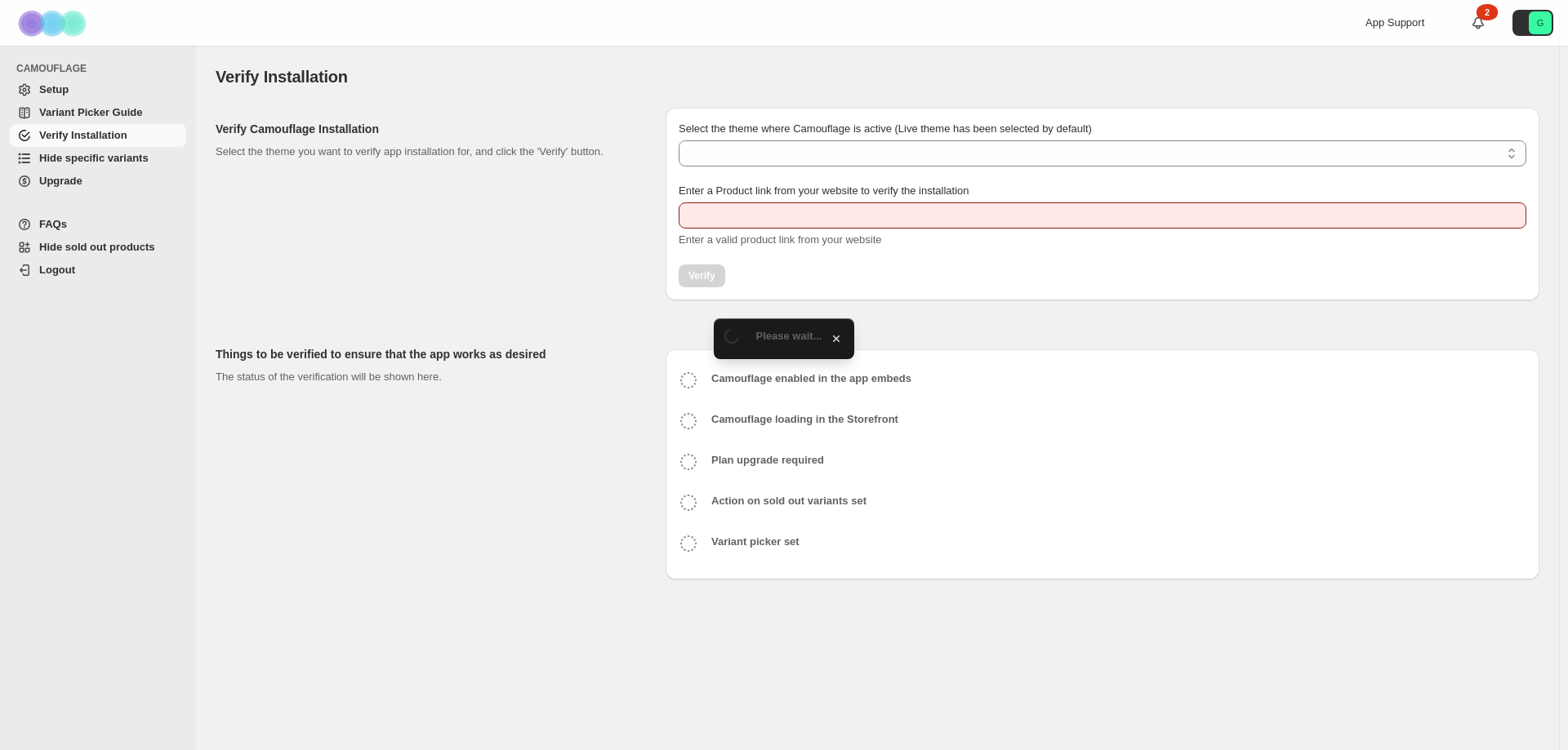
type input "**********"
select select "**********"
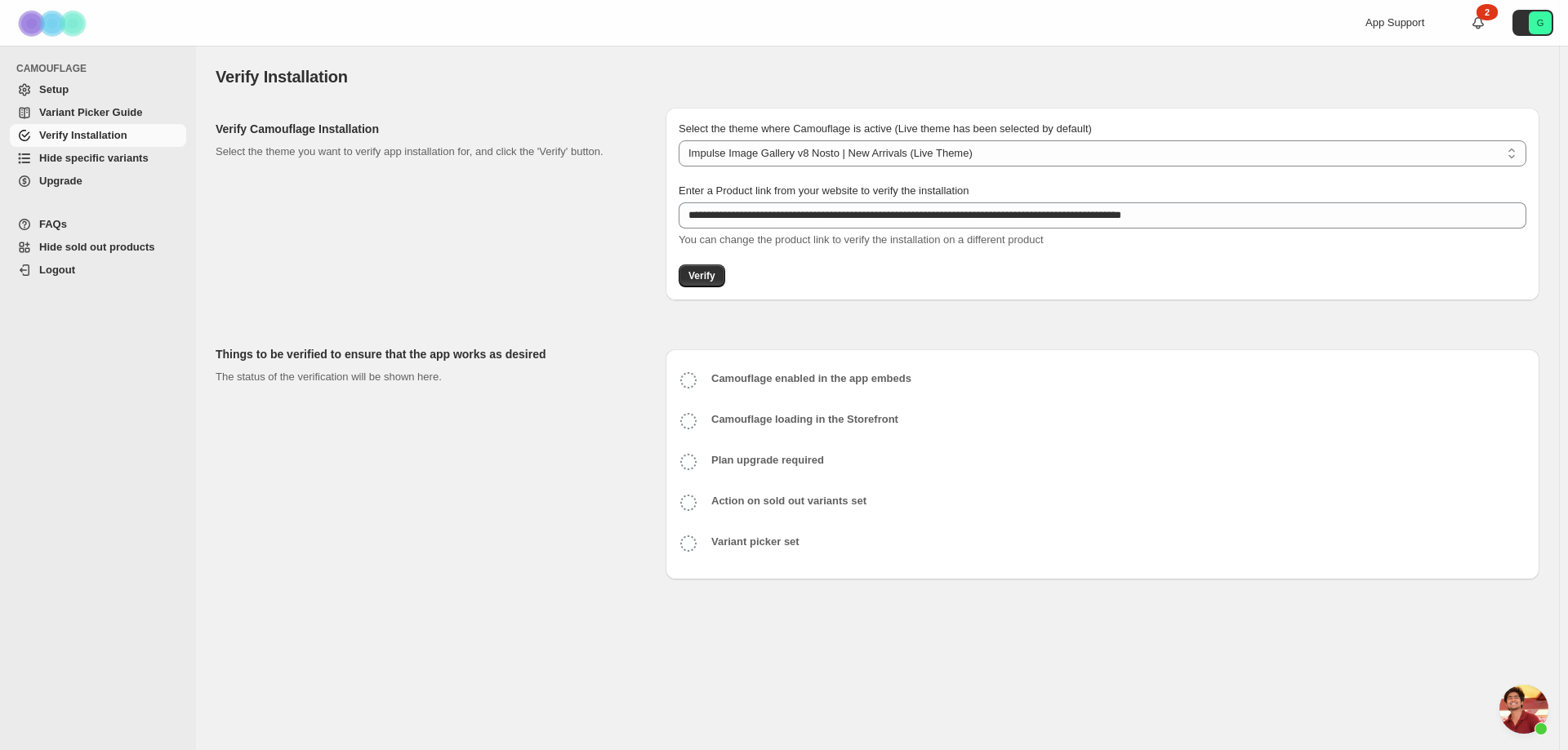
click at [466, 225] on div "Verify Camouflage Installation Select the theme you want to verify app installa…" at bounding box center [434, 204] width 437 height 193
click at [90, 159] on span "Hide specific variants" at bounding box center [94, 157] width 109 height 12
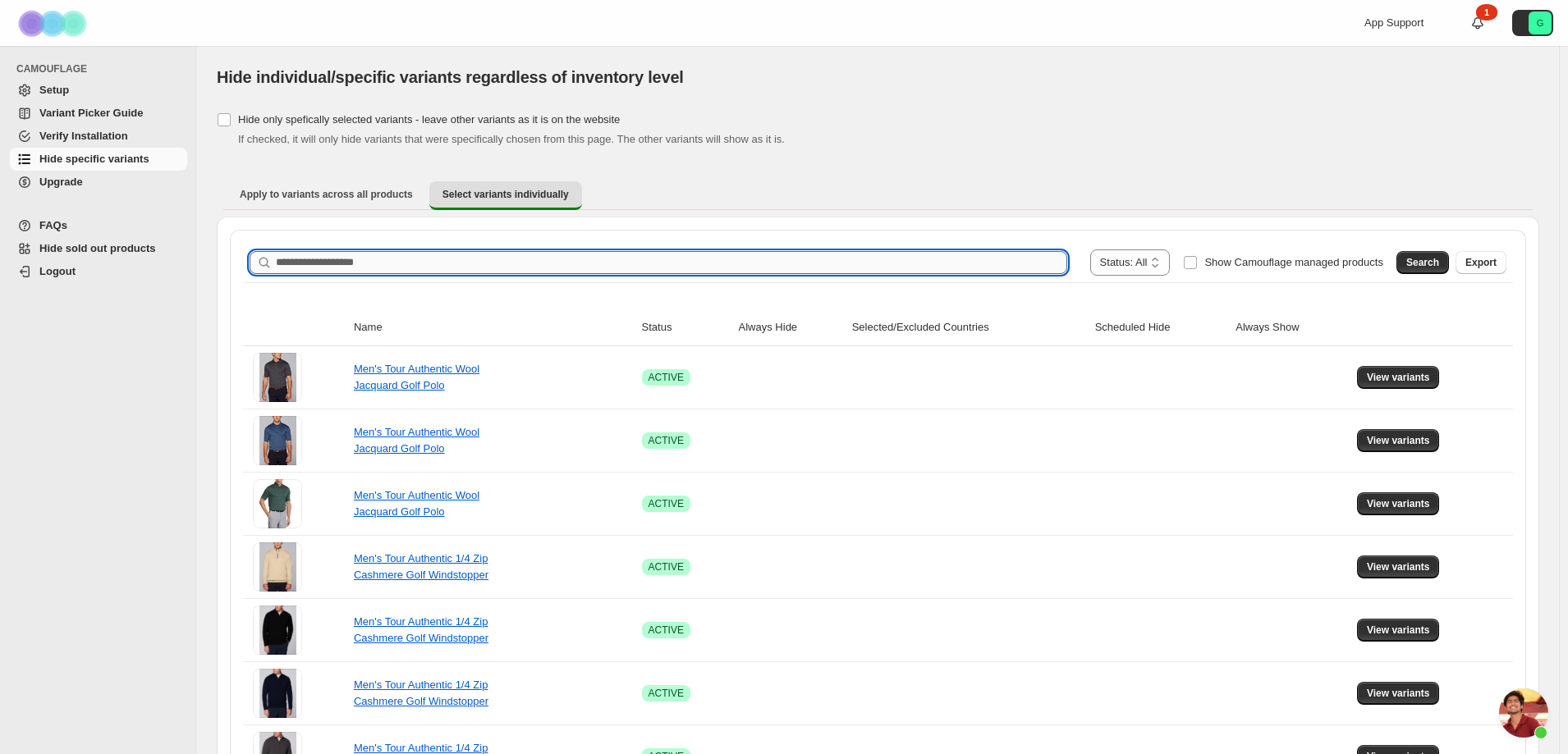
click at [370, 272] on input "Search product name" at bounding box center [671, 262] width 791 height 23
